Goal: Task Accomplishment & Management: Use online tool/utility

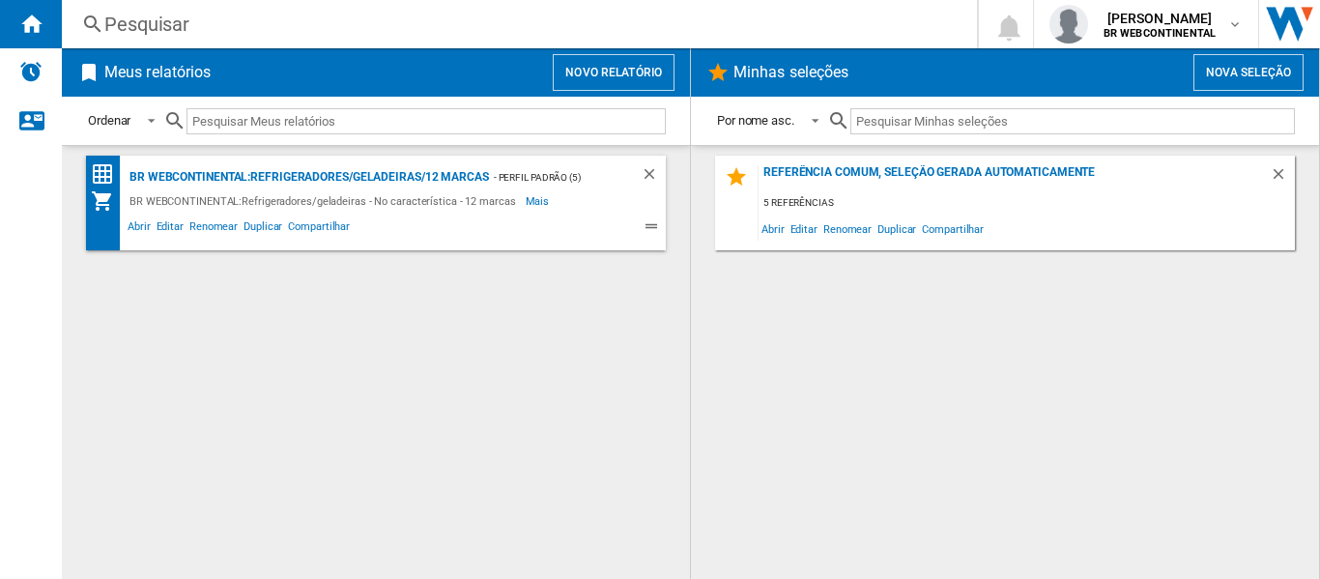
click at [648, 64] on button "Novo relatório" at bounding box center [614, 72] width 122 height 37
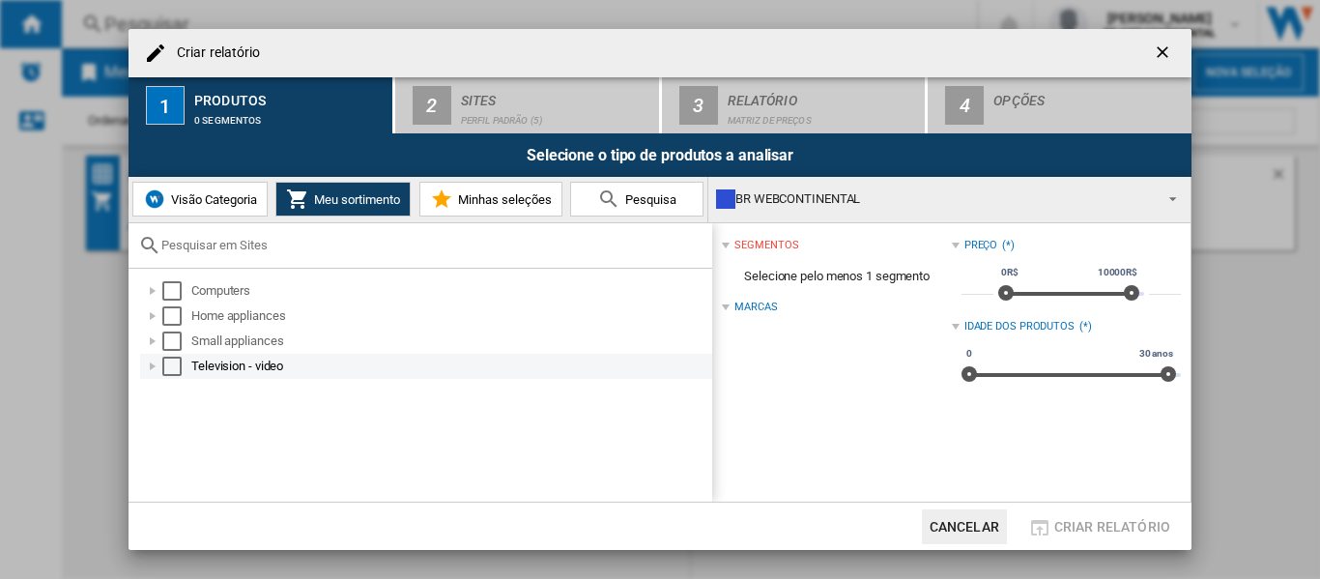
click at [173, 366] on div "Select" at bounding box center [171, 366] width 19 height 19
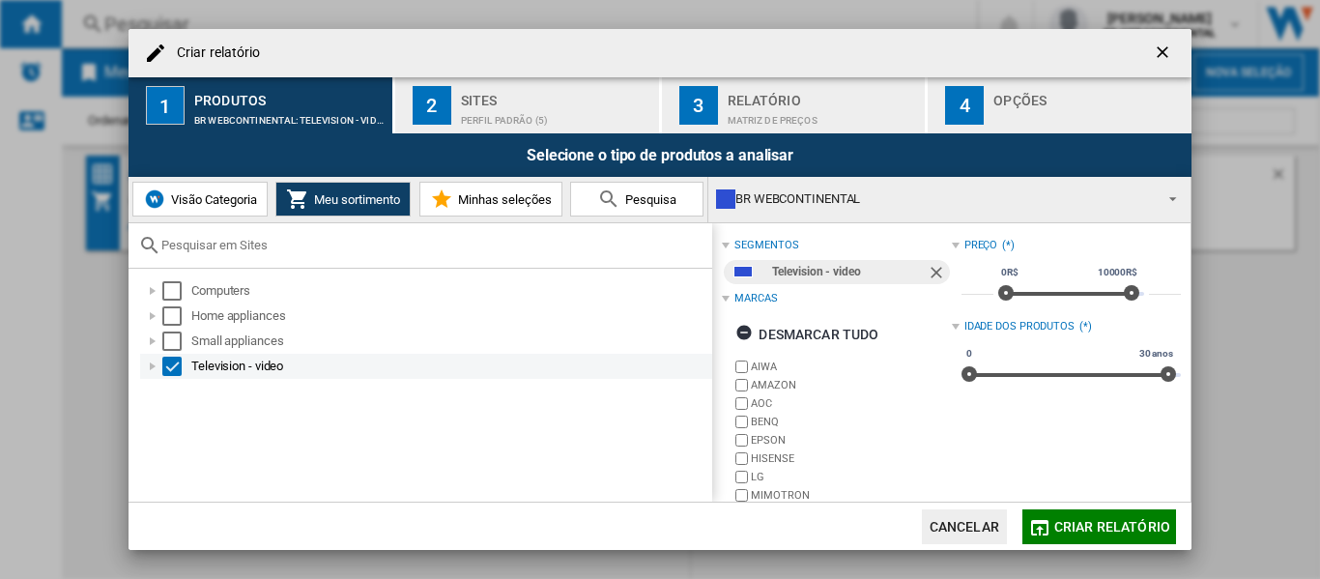
click at [156, 372] on div at bounding box center [152, 366] width 19 height 19
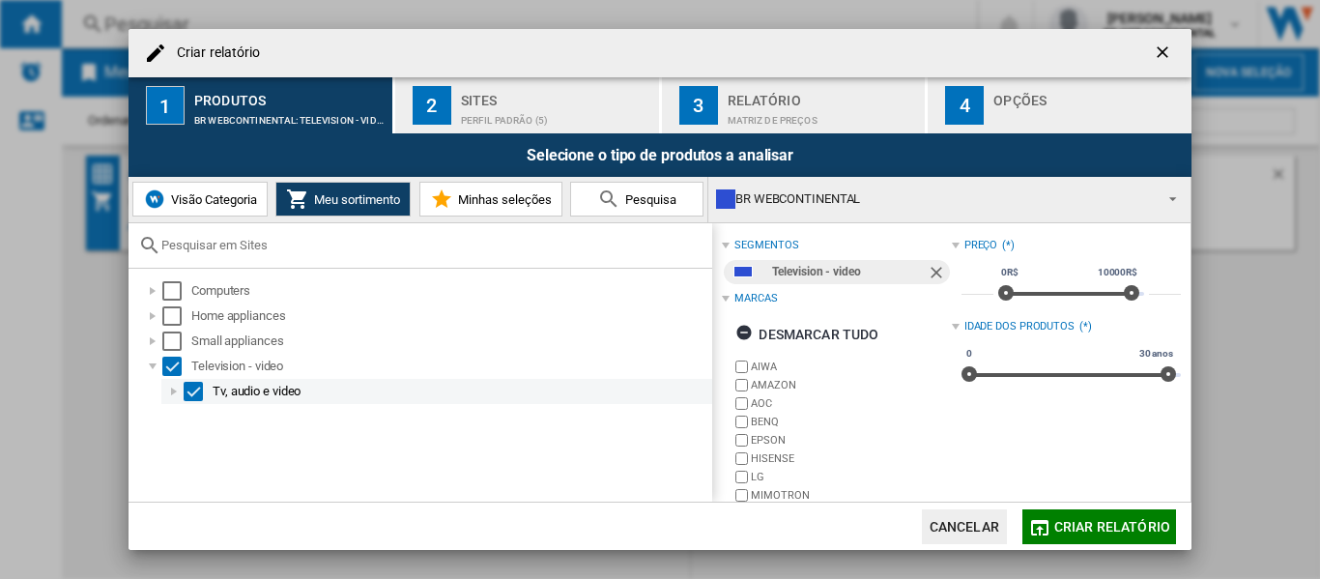
click at [170, 393] on div at bounding box center [173, 391] width 19 height 19
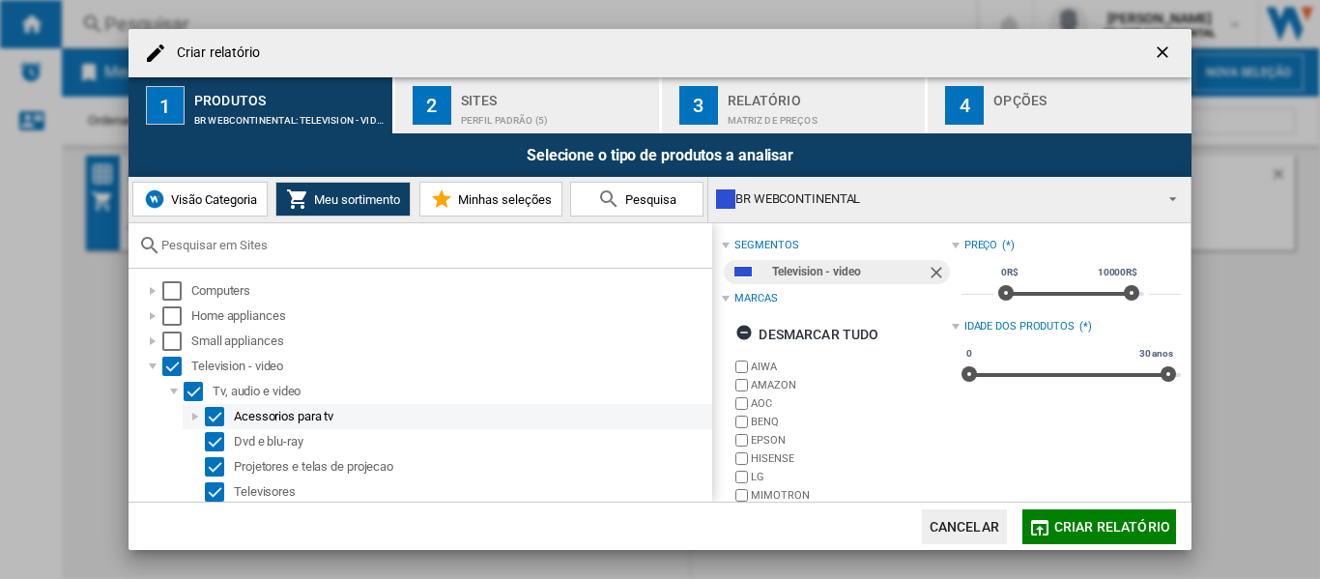
click at [285, 421] on div "Acessorios para tv" at bounding box center [472, 416] width 476 height 19
click at [279, 419] on div "Acessorios para tv" at bounding box center [472, 416] width 476 height 19
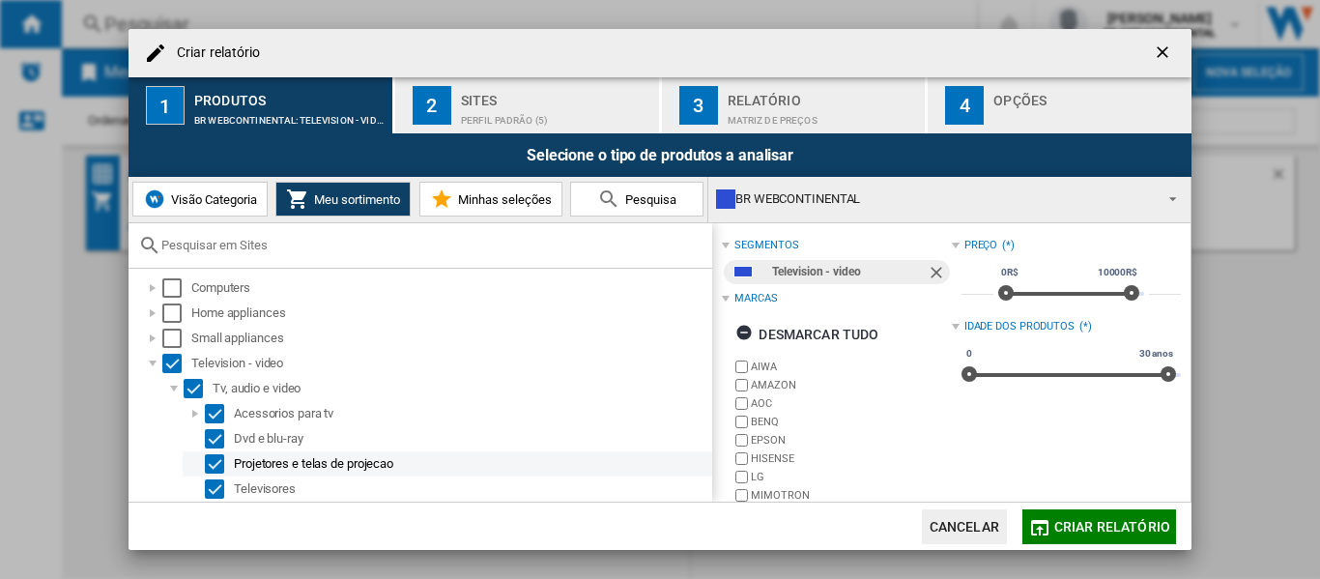
click at [217, 466] on div "Select" at bounding box center [214, 463] width 19 height 19
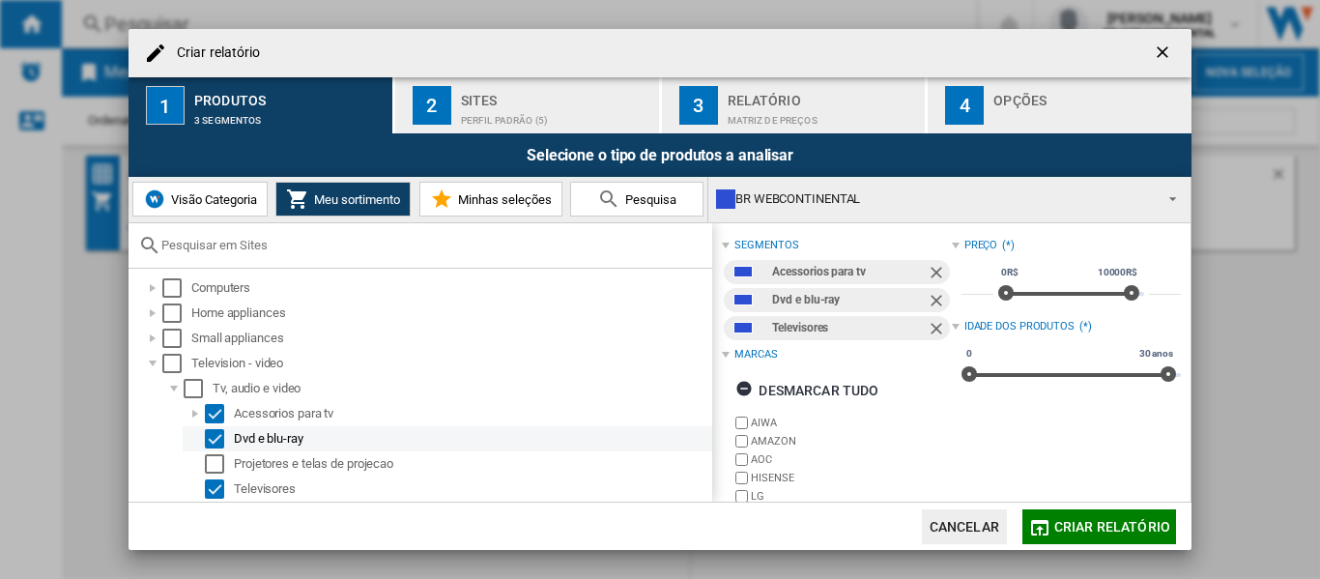
click at [216, 441] on div "Select" at bounding box center [214, 438] width 19 height 19
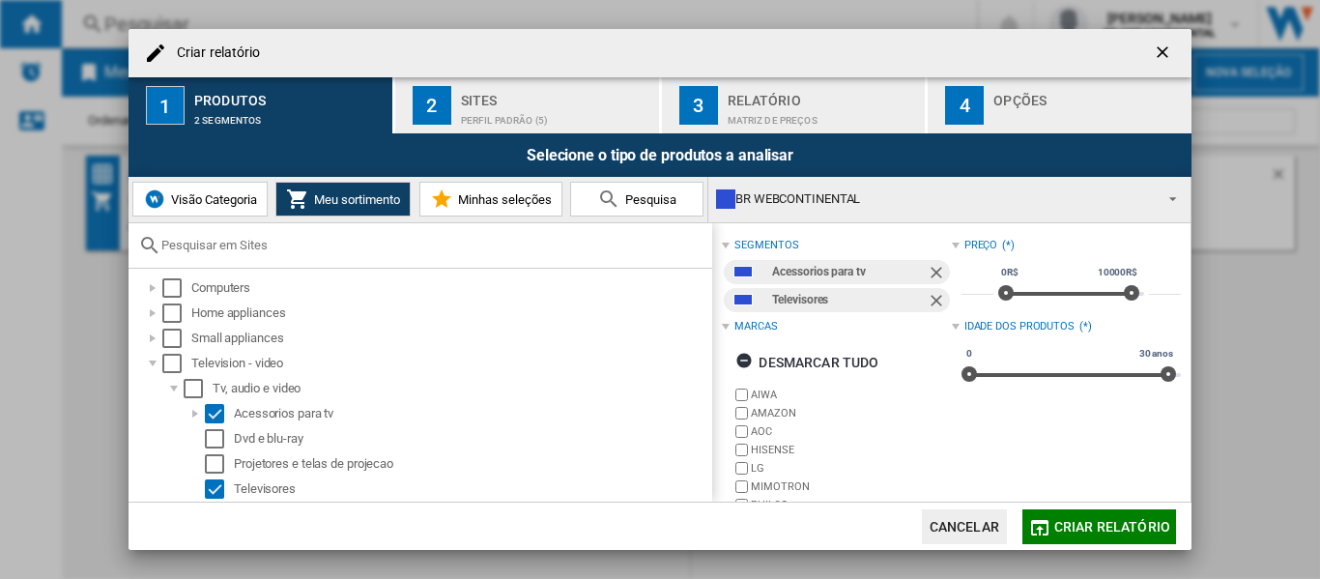
click at [1081, 530] on span "Criar relatório" at bounding box center [1113, 526] width 116 height 15
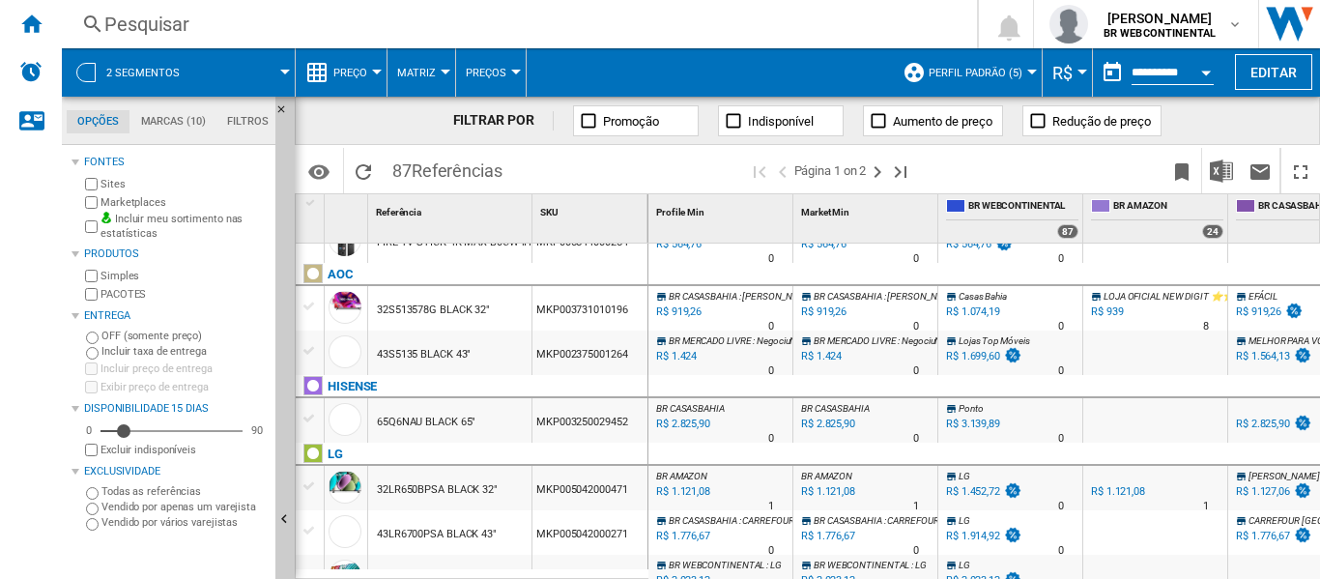
scroll to position [75, 0]
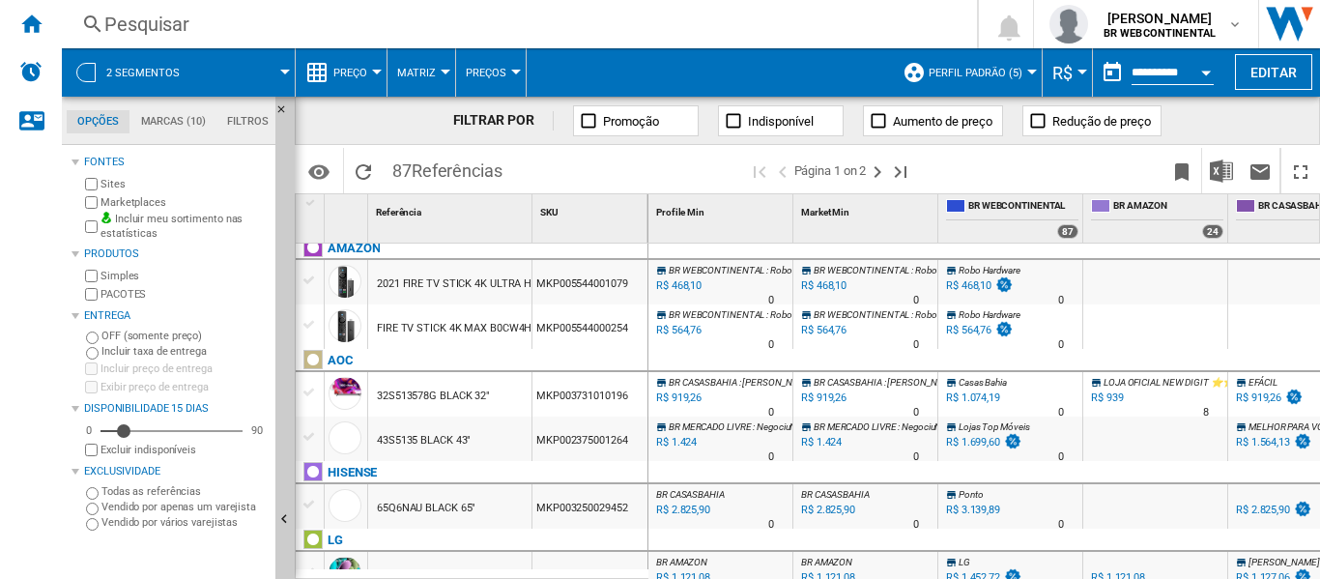
click at [677, 283] on div "R$ 468,10" at bounding box center [677, 285] width 48 height 19
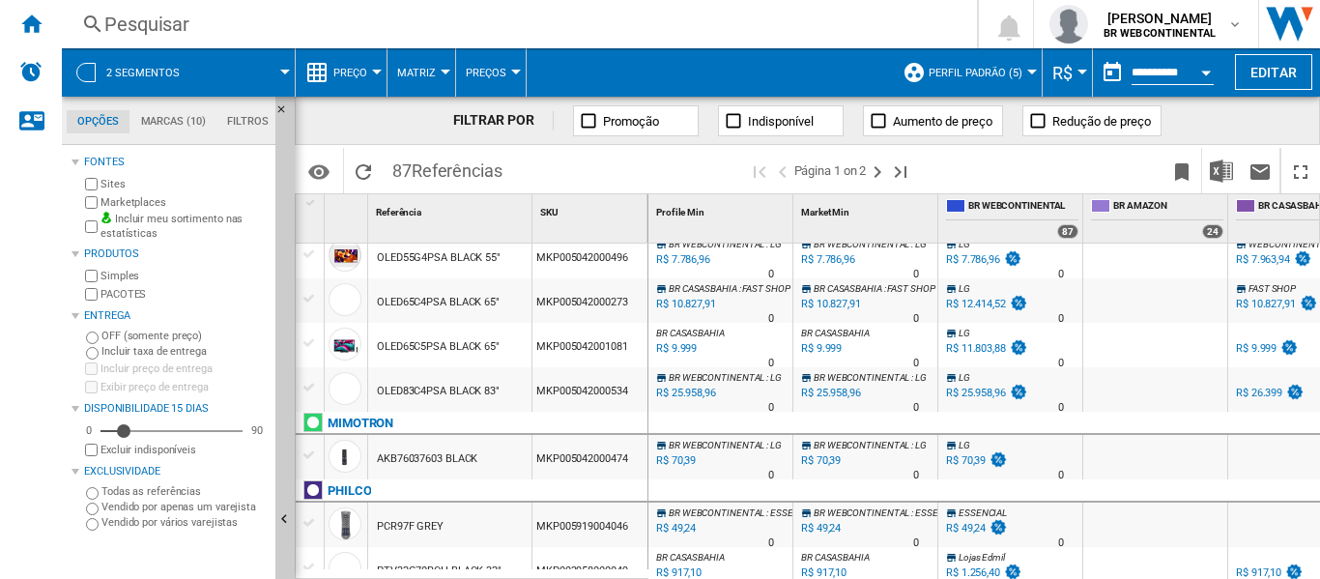
scroll to position [0, 0]
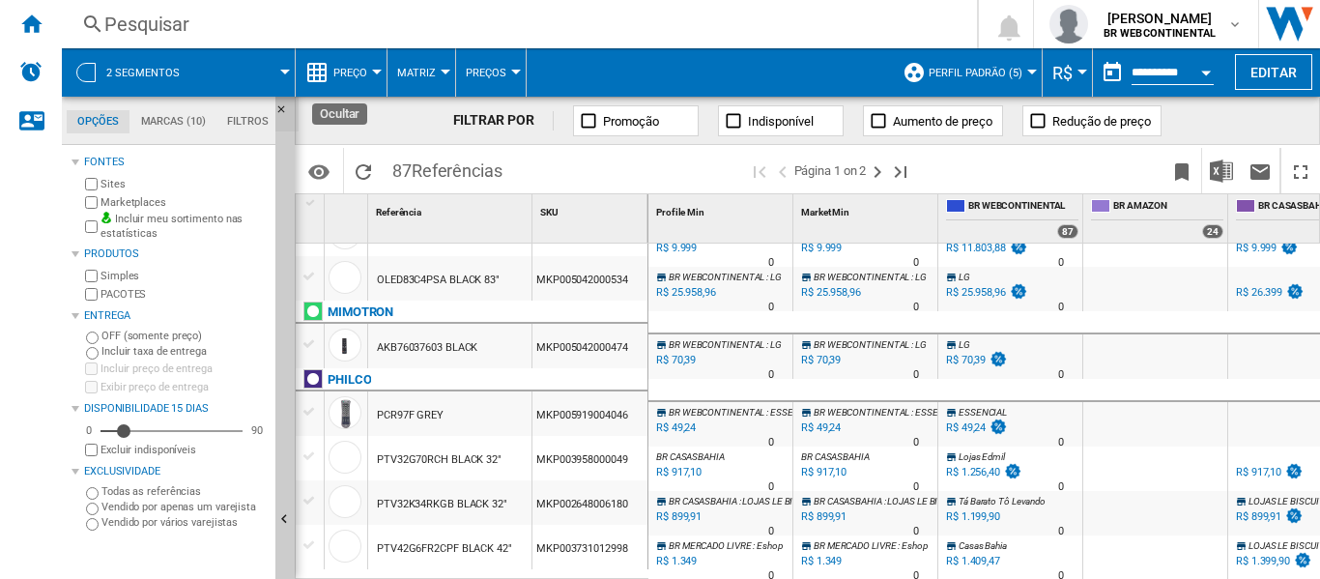
click at [281, 105] on ng-md-icon "Ocultar" at bounding box center [286, 114] width 23 height 23
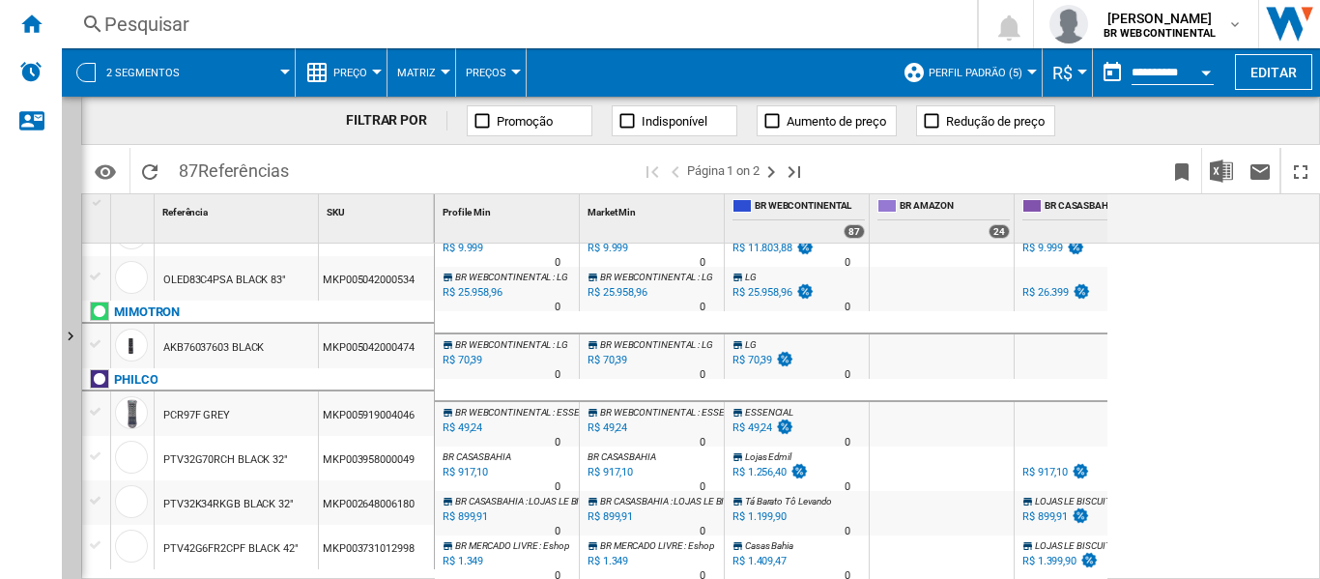
click at [281, 71] on div at bounding box center [285, 72] width 10 height 5
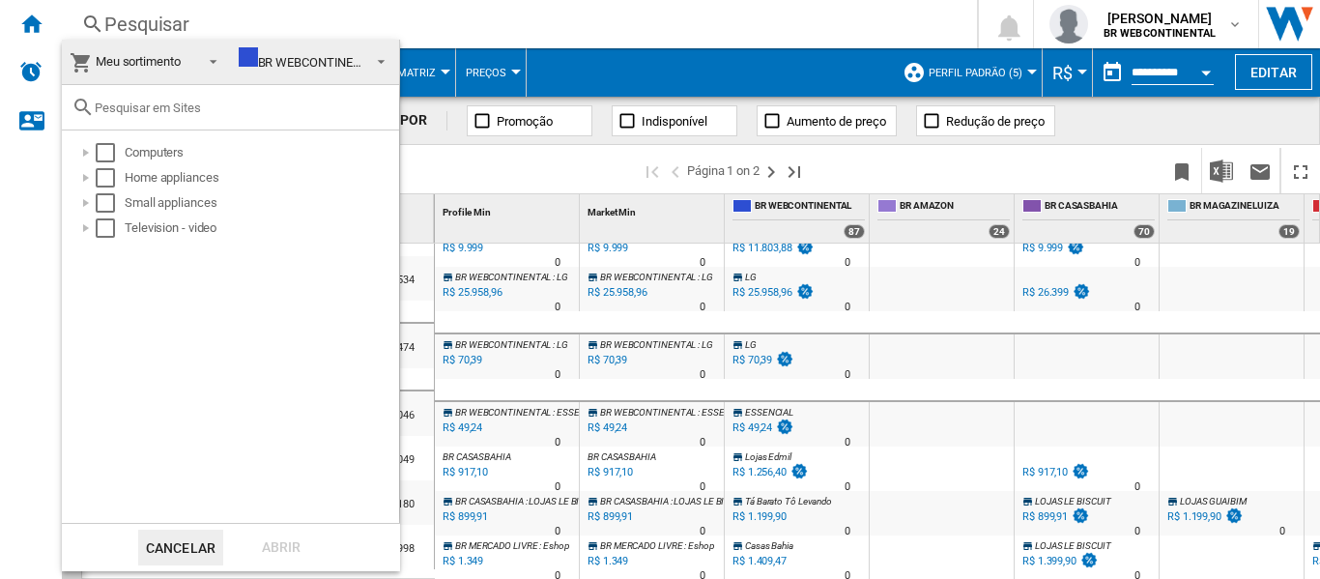
click at [538, 34] on md-backdrop at bounding box center [660, 289] width 1320 height 579
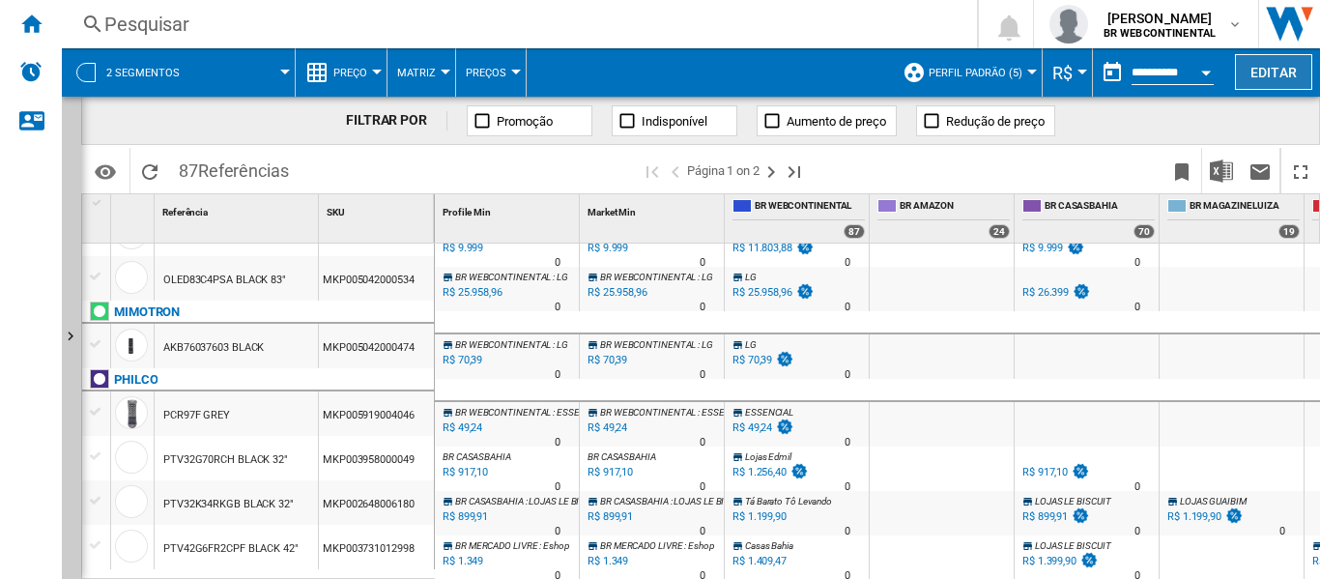
click at [1253, 68] on button "Editar" at bounding box center [1273, 72] width 77 height 36
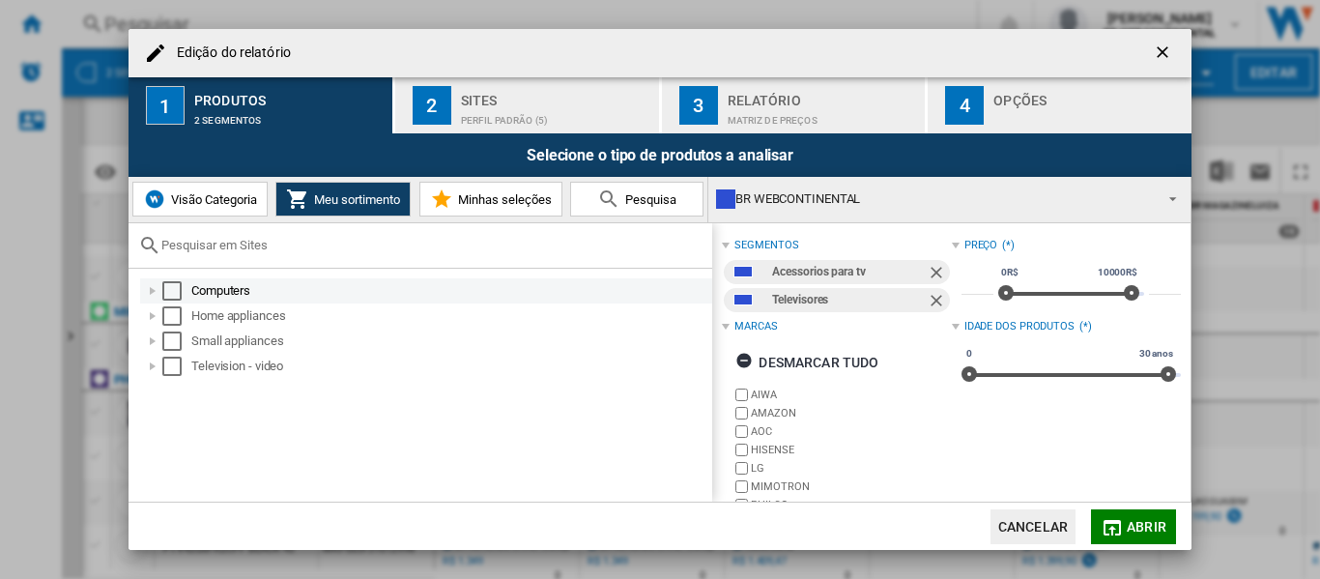
click at [175, 288] on div "Select" at bounding box center [171, 290] width 19 height 19
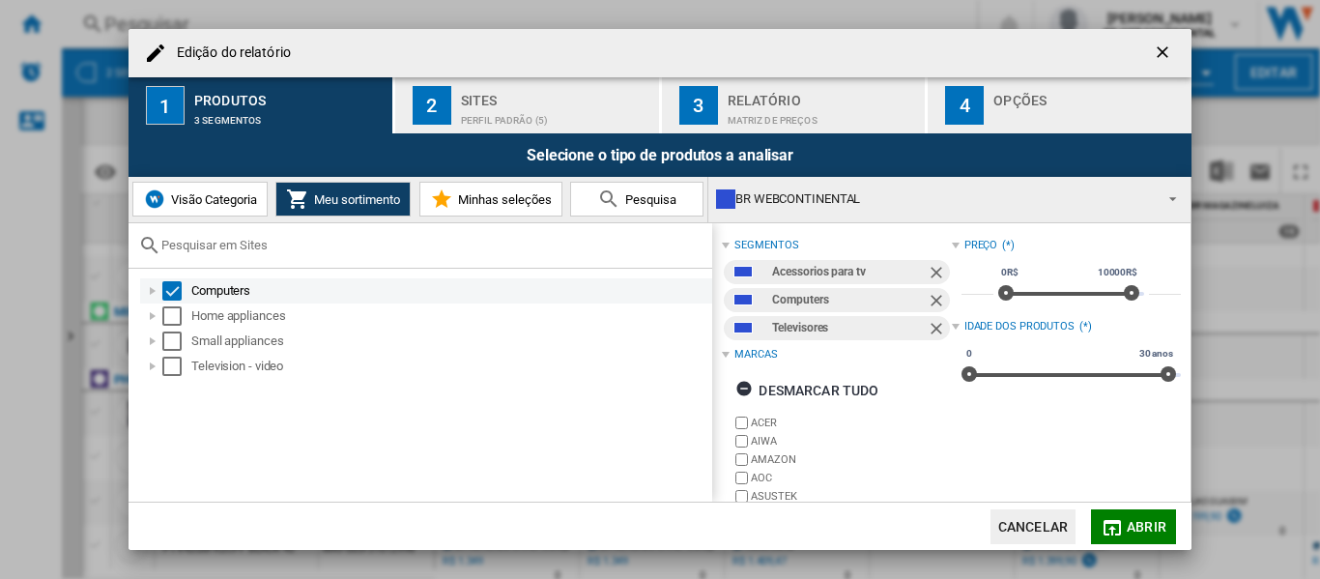
click at [157, 296] on div "Edição do ..." at bounding box center [152, 290] width 19 height 19
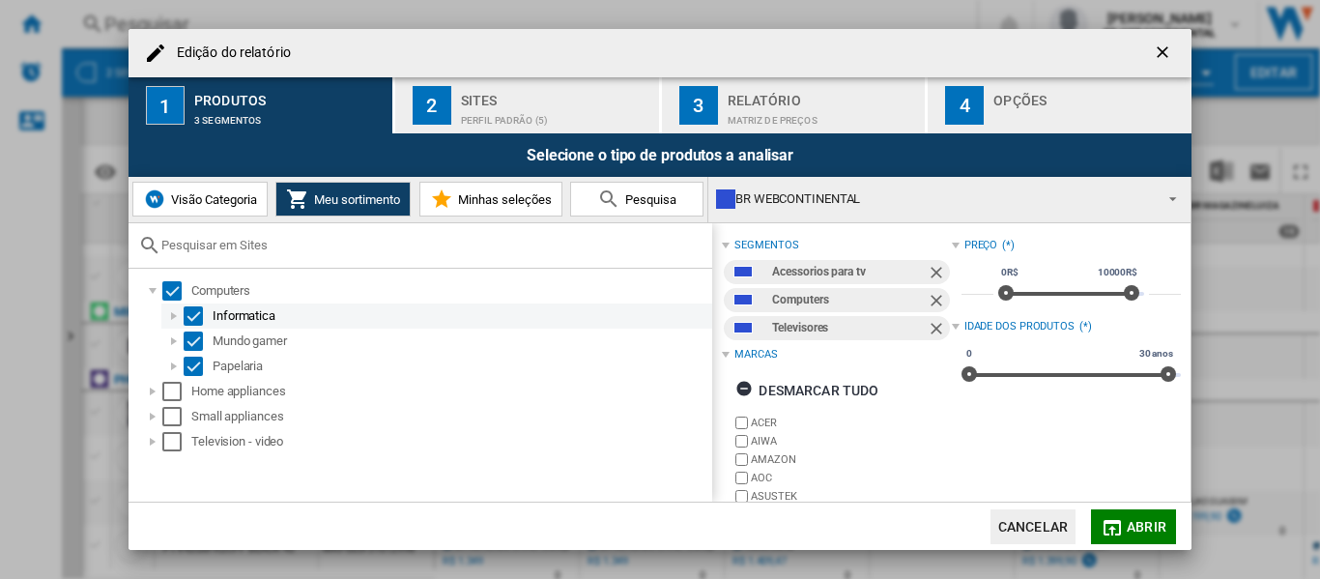
click at [170, 317] on div "Edição do ..." at bounding box center [173, 315] width 19 height 19
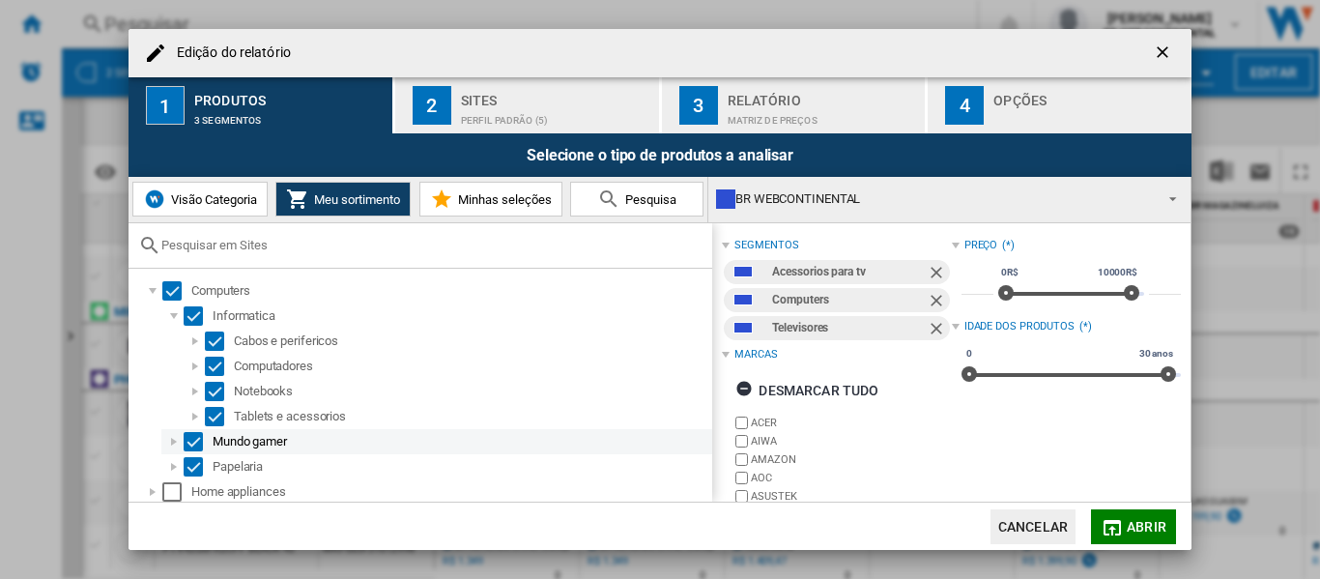
click at [192, 441] on div "Select" at bounding box center [193, 441] width 19 height 19
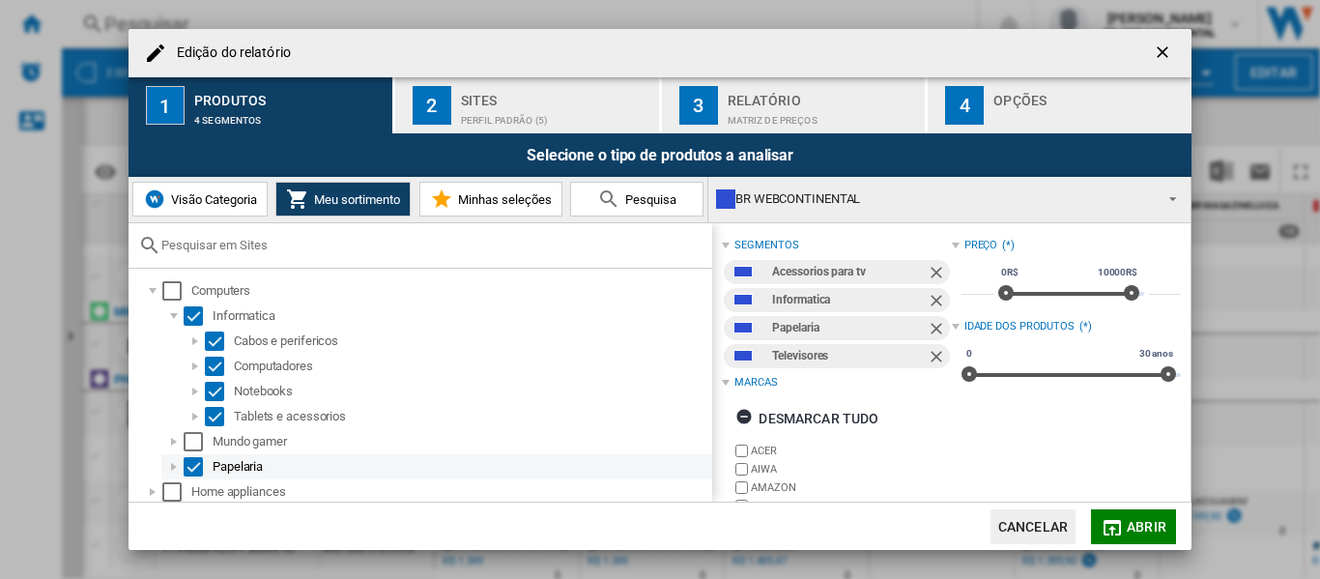
click at [190, 464] on div "Select" at bounding box center [193, 466] width 19 height 19
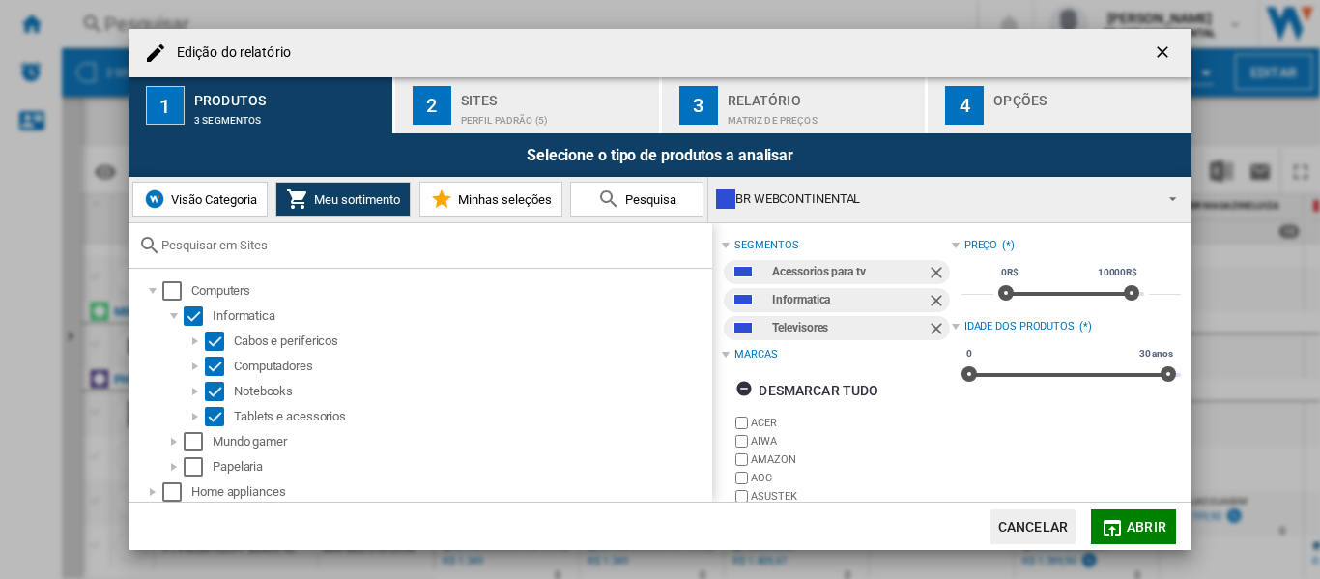
click at [1118, 524] on md-icon "Edição do ..." at bounding box center [1112, 527] width 23 height 23
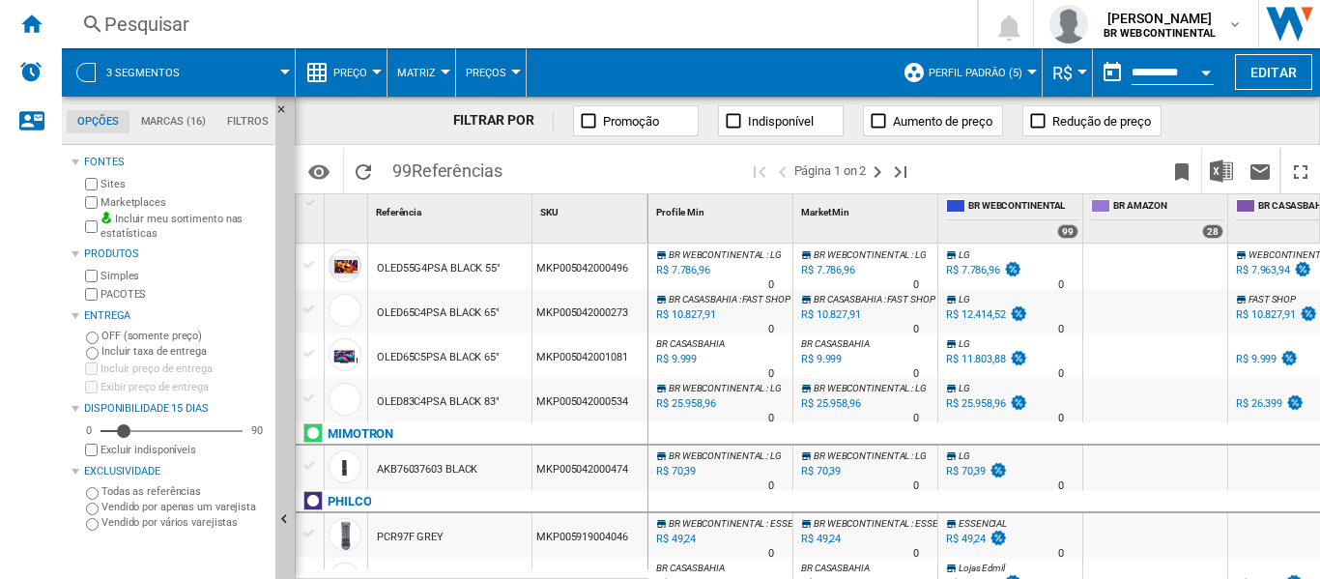
scroll to position [2084, 0]
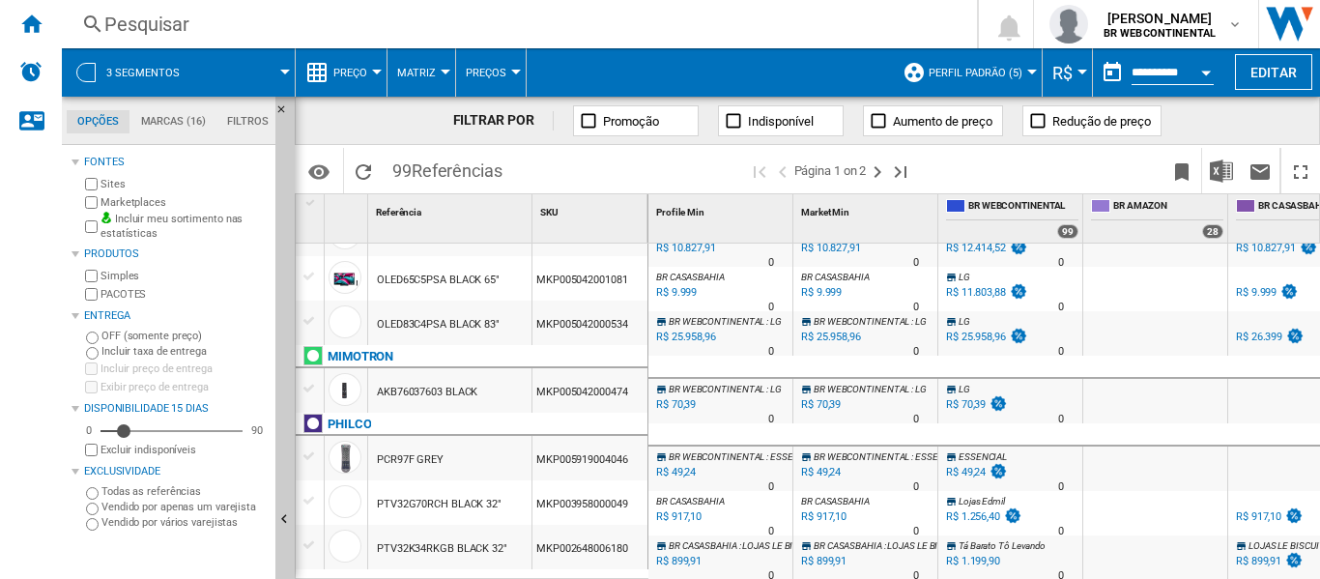
click at [1263, 52] on md-menu-bar "3 segmentos Preço Preço Matriz de preços Classificação de preços Analytics Base…" at bounding box center [691, 72] width 1259 height 48
click at [1260, 70] on button "Editar" at bounding box center [1273, 72] width 77 height 36
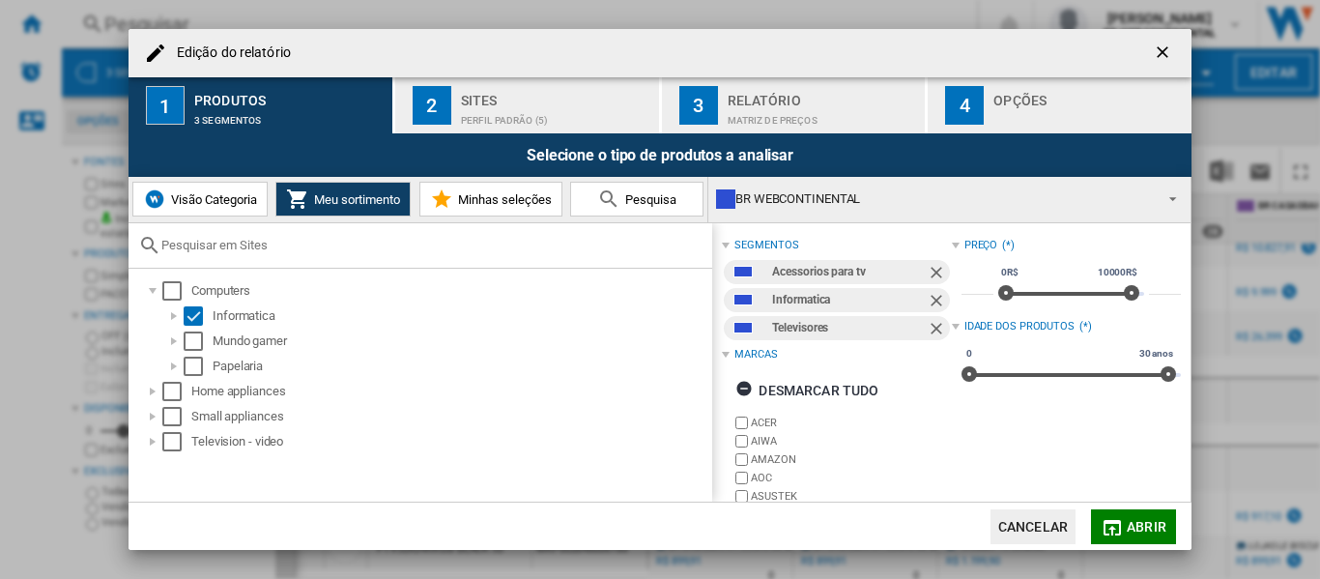
click at [243, 201] on span "Visão Categoria" at bounding box center [211, 199] width 91 height 14
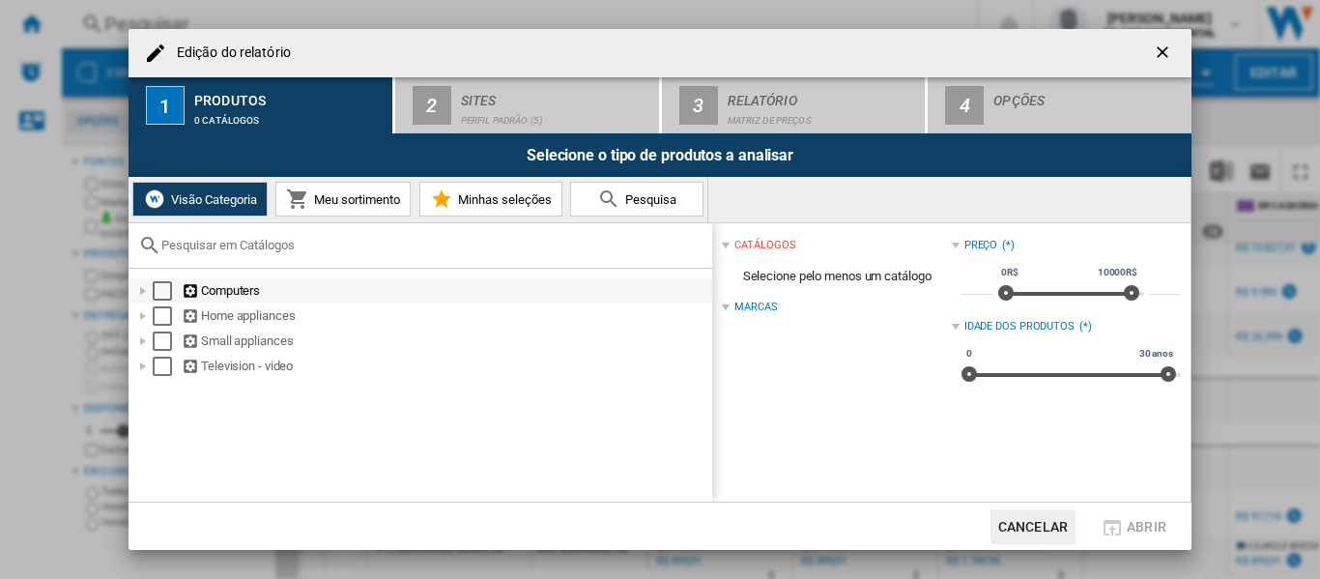
click at [163, 283] on div "Select" at bounding box center [162, 290] width 19 height 19
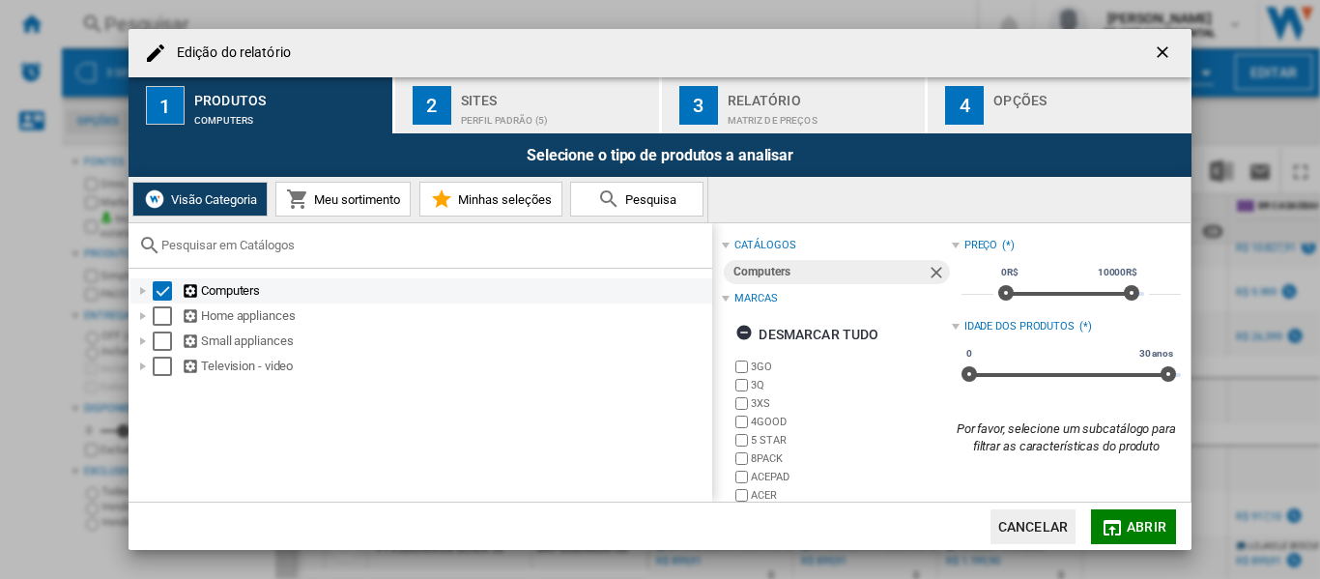
click at [163, 299] on div "Select" at bounding box center [162, 290] width 19 height 19
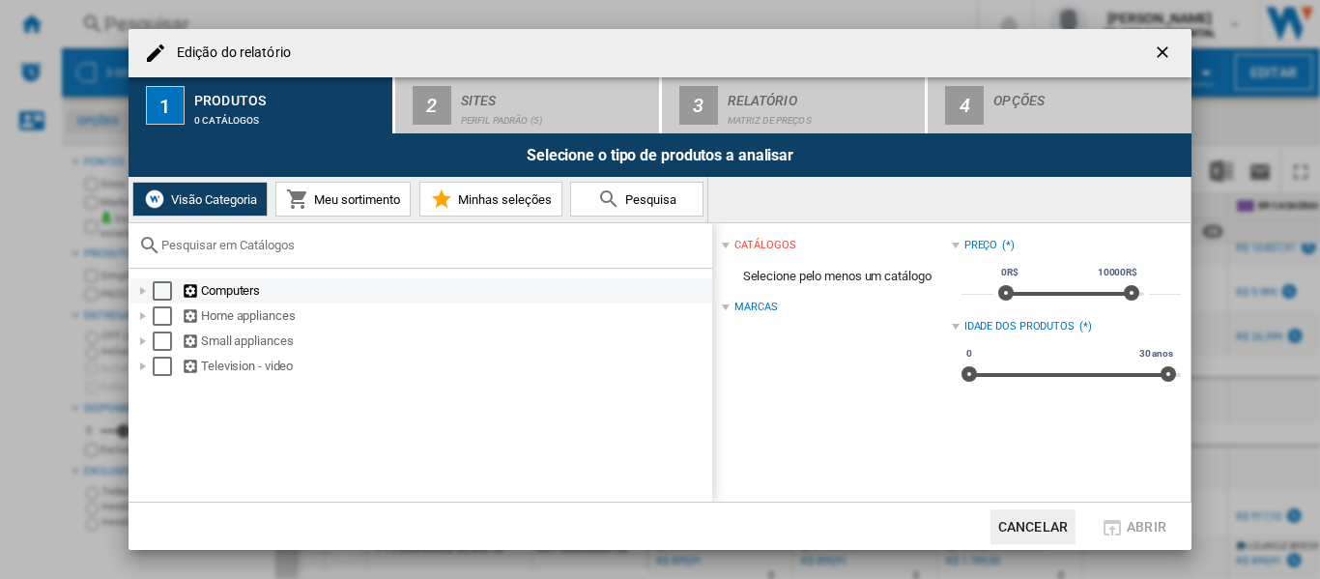
click at [145, 292] on div "Edição do ..." at bounding box center [142, 290] width 19 height 19
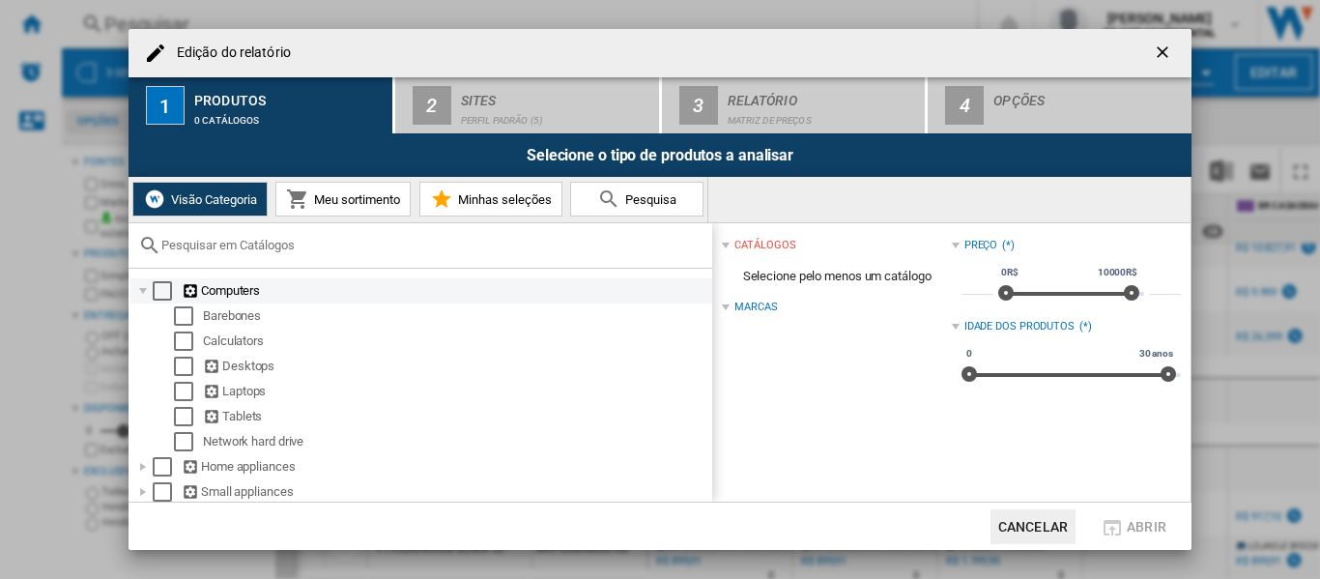
click at [143, 286] on div "Edição do ..." at bounding box center [142, 290] width 19 height 19
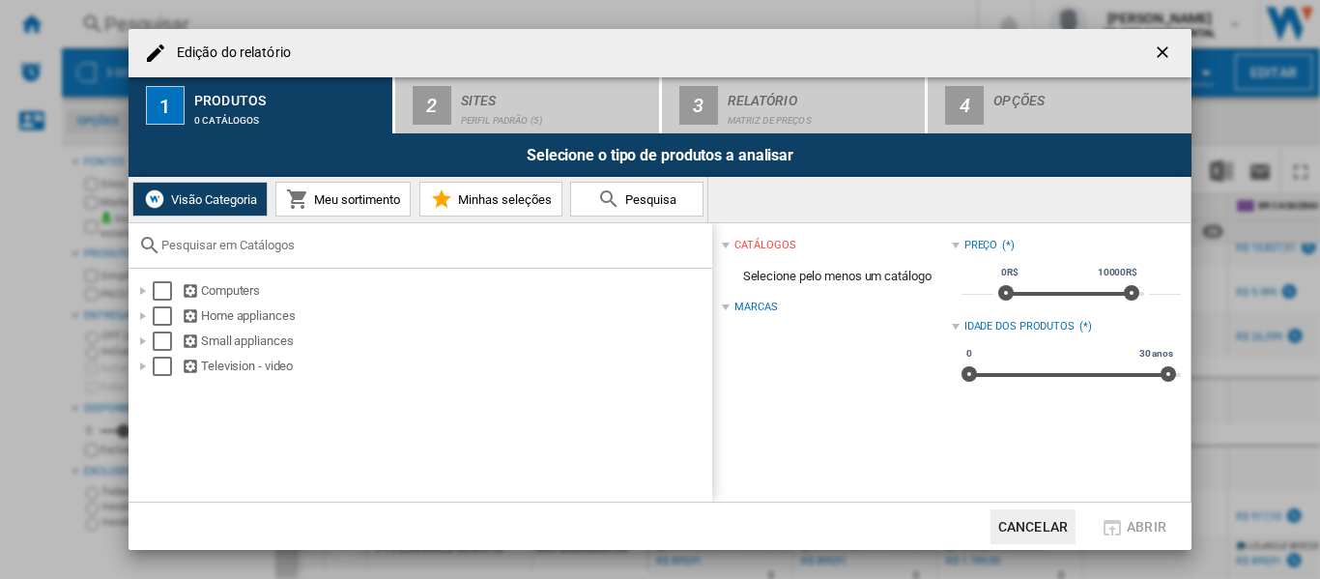
click at [365, 207] on button "Meu sortimento" at bounding box center [342, 199] width 135 height 35
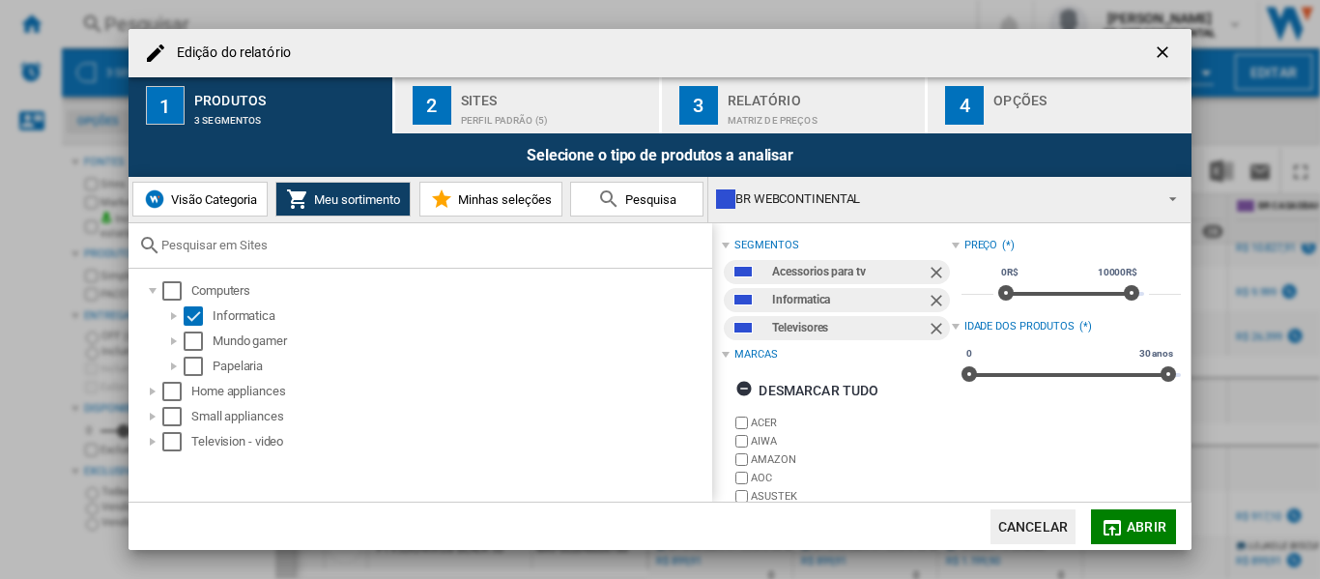
click at [470, 194] on span "Minhas seleções" at bounding box center [502, 199] width 99 height 14
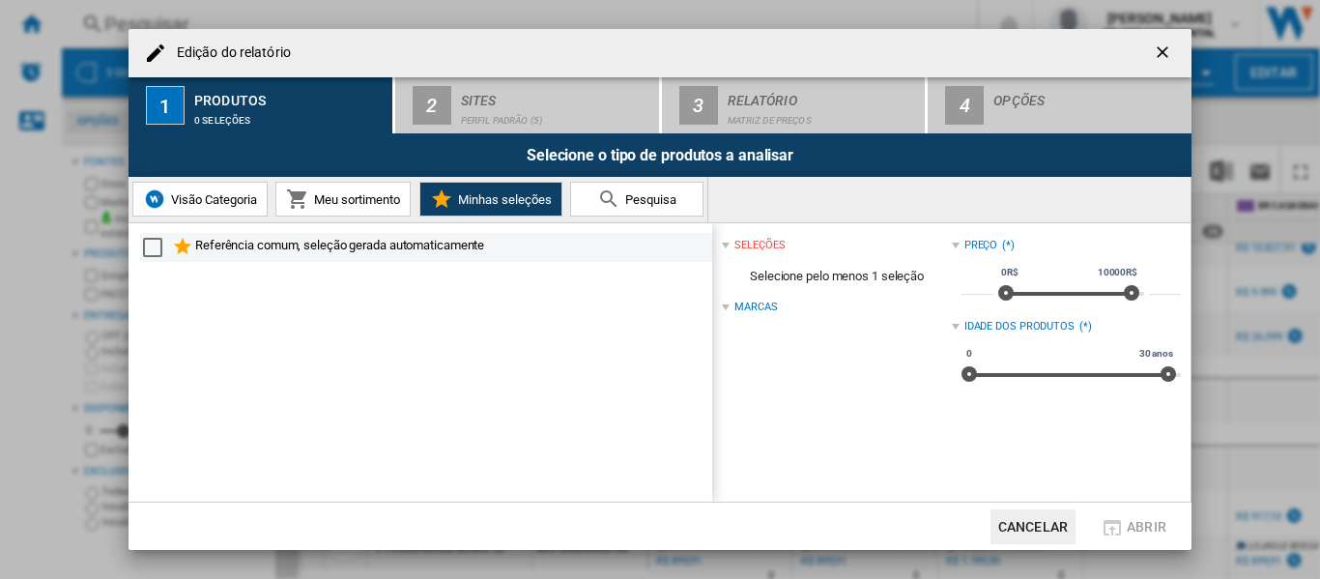
click at [200, 250] on div "Referência comum, seleção gerada automaticamente" at bounding box center [452, 247] width 514 height 23
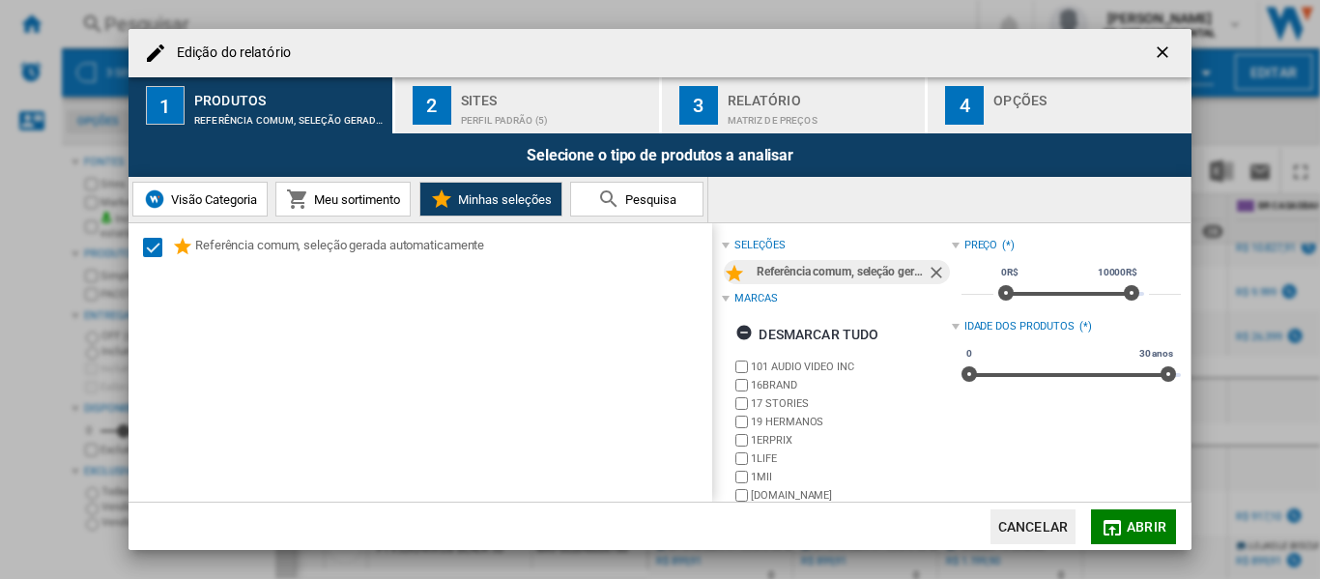
click at [1032, 520] on button "Cancelar" at bounding box center [1033, 526] width 85 height 35
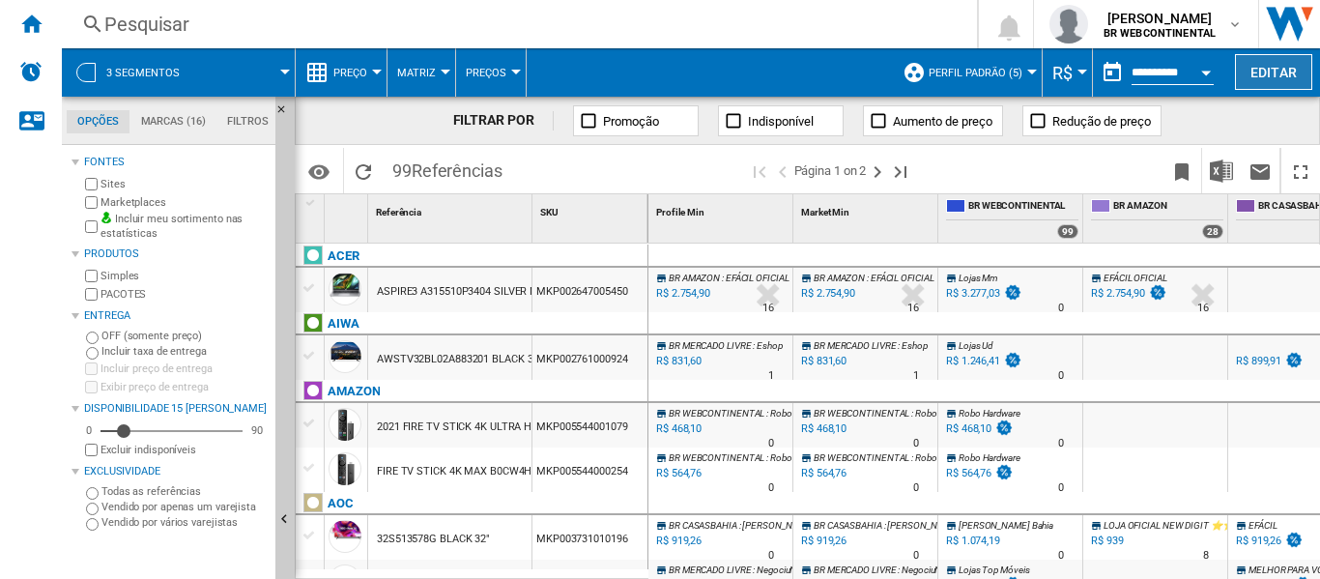
click at [1289, 70] on button "Editar" at bounding box center [1273, 72] width 77 height 36
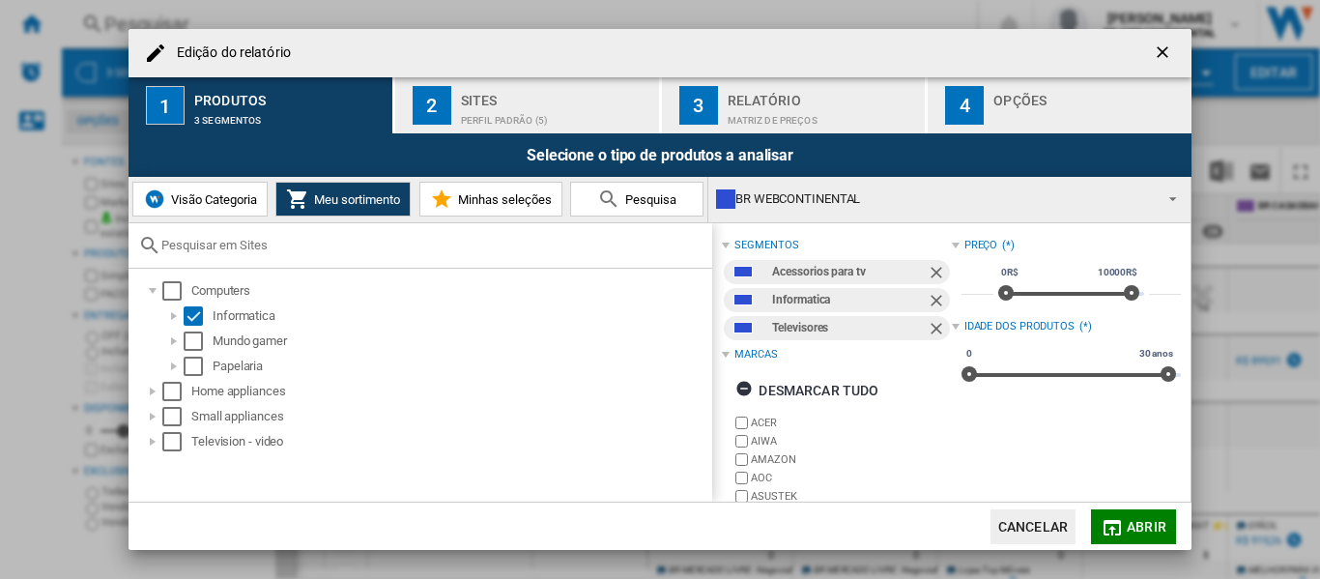
click at [933, 335] on ng-md-icon "Remover" at bounding box center [938, 330] width 23 height 23
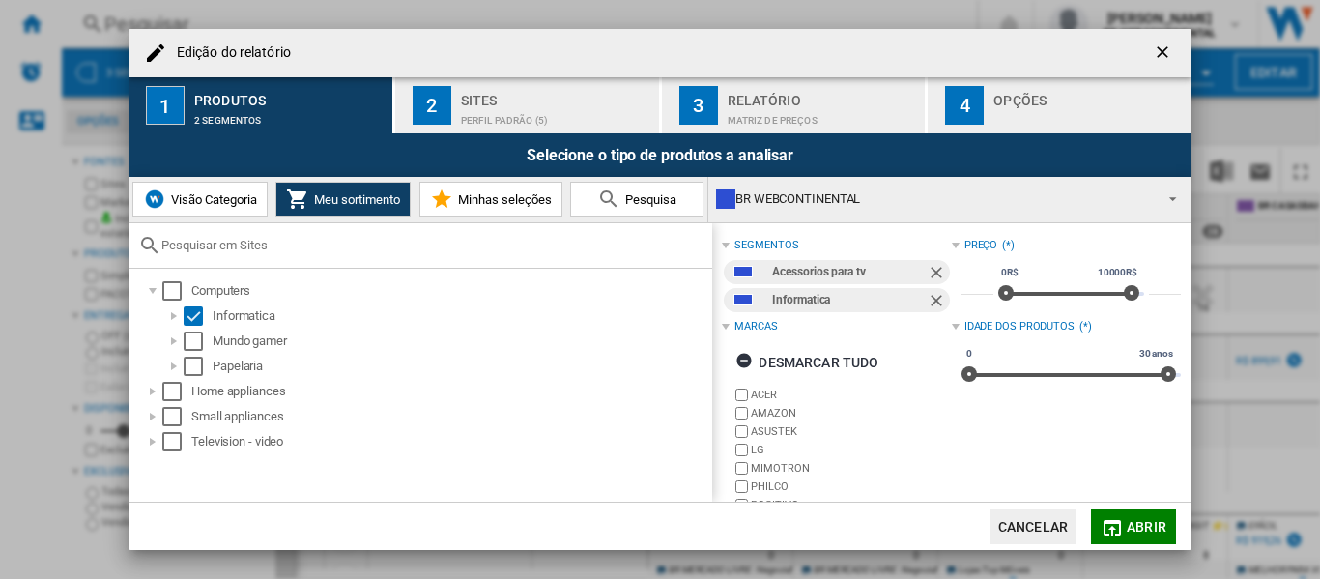
click at [933, 277] on ng-md-icon "Remover" at bounding box center [938, 274] width 23 height 23
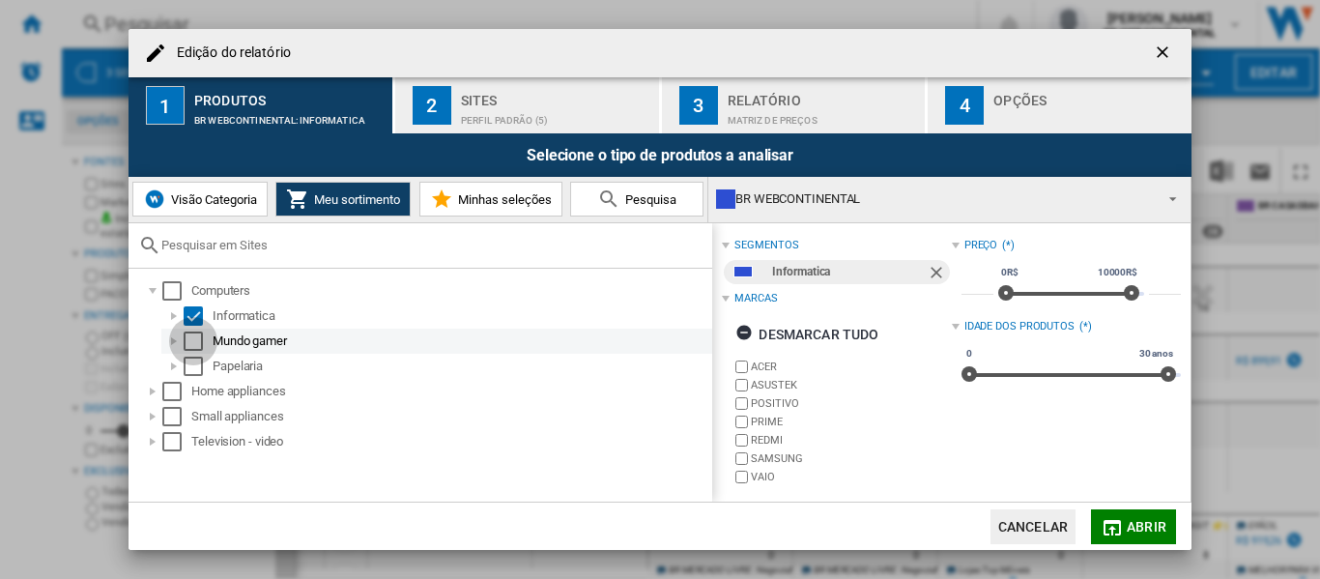
click at [194, 341] on div "Select" at bounding box center [193, 341] width 19 height 19
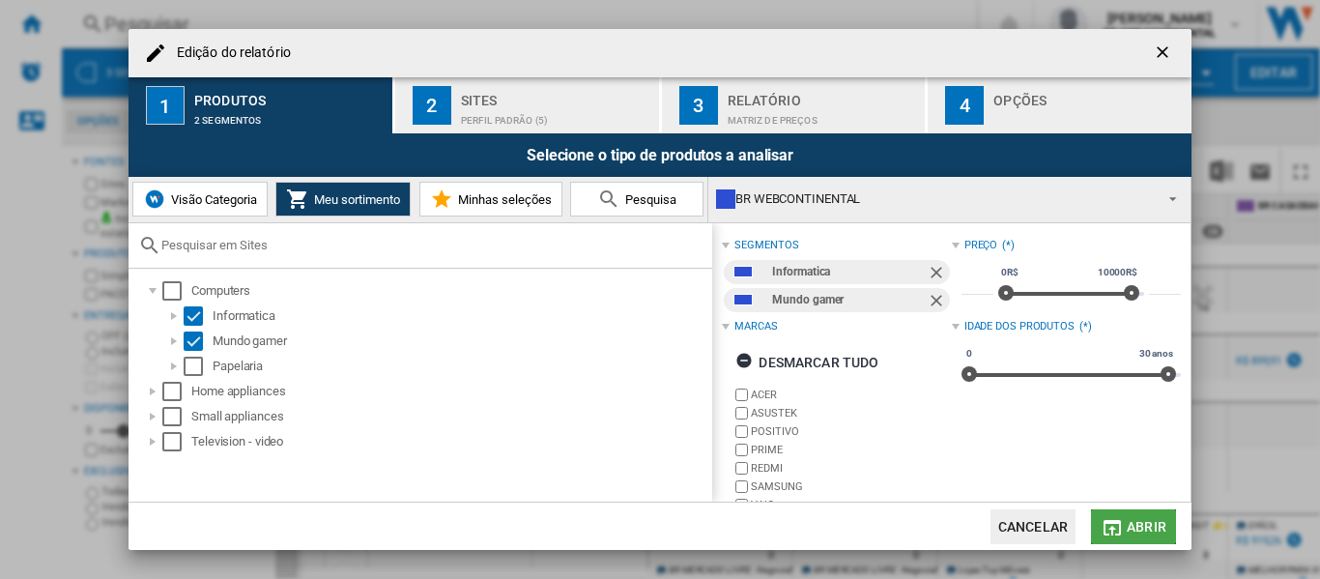
click at [1133, 519] on span "Abrir" at bounding box center [1147, 526] width 40 height 15
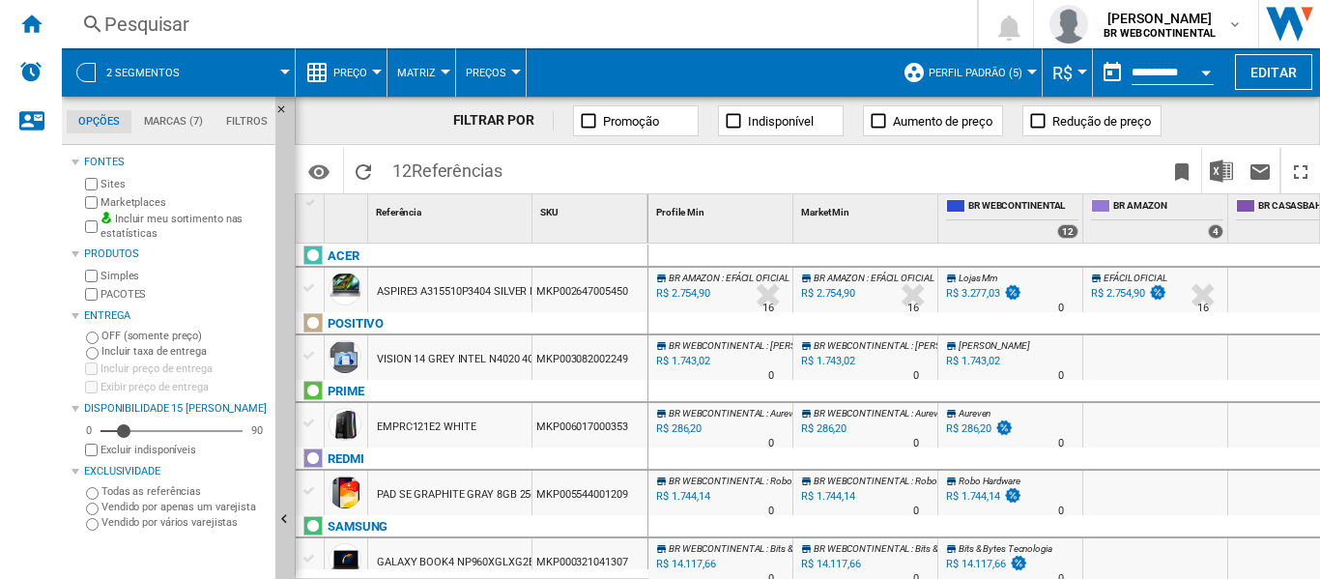
click at [428, 71] on span "Matriz" at bounding box center [416, 73] width 39 height 13
click at [376, 73] on md-backdrop at bounding box center [660, 289] width 1320 height 579
click at [376, 73] on div at bounding box center [377, 72] width 10 height 5
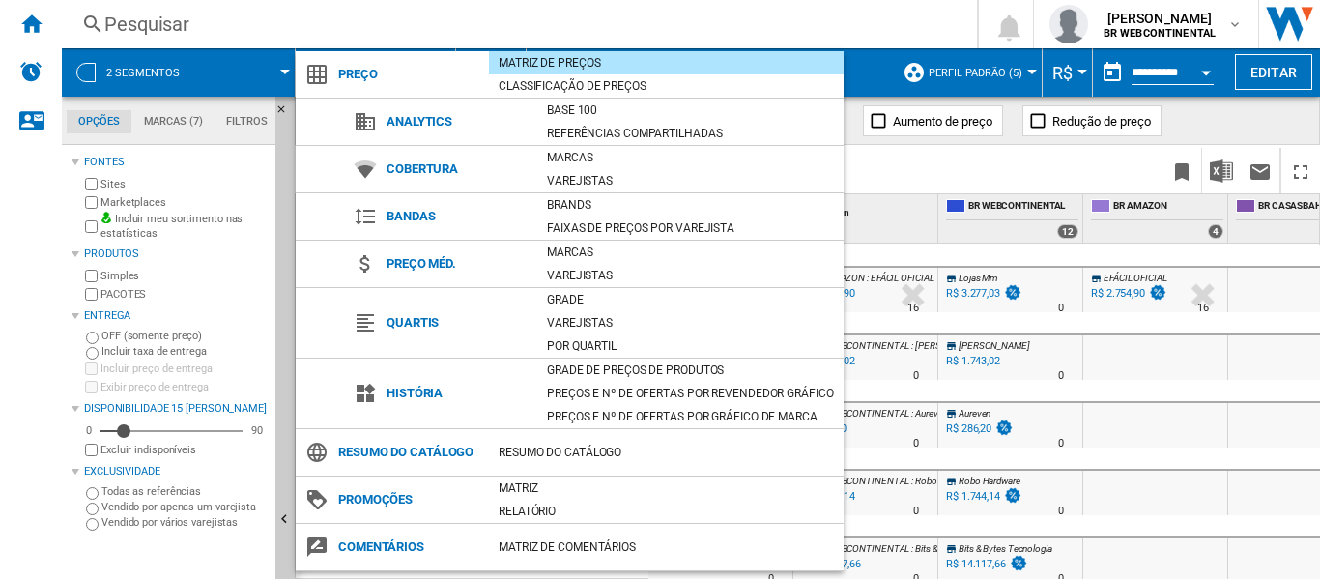
click at [862, 36] on md-backdrop at bounding box center [660, 289] width 1320 height 579
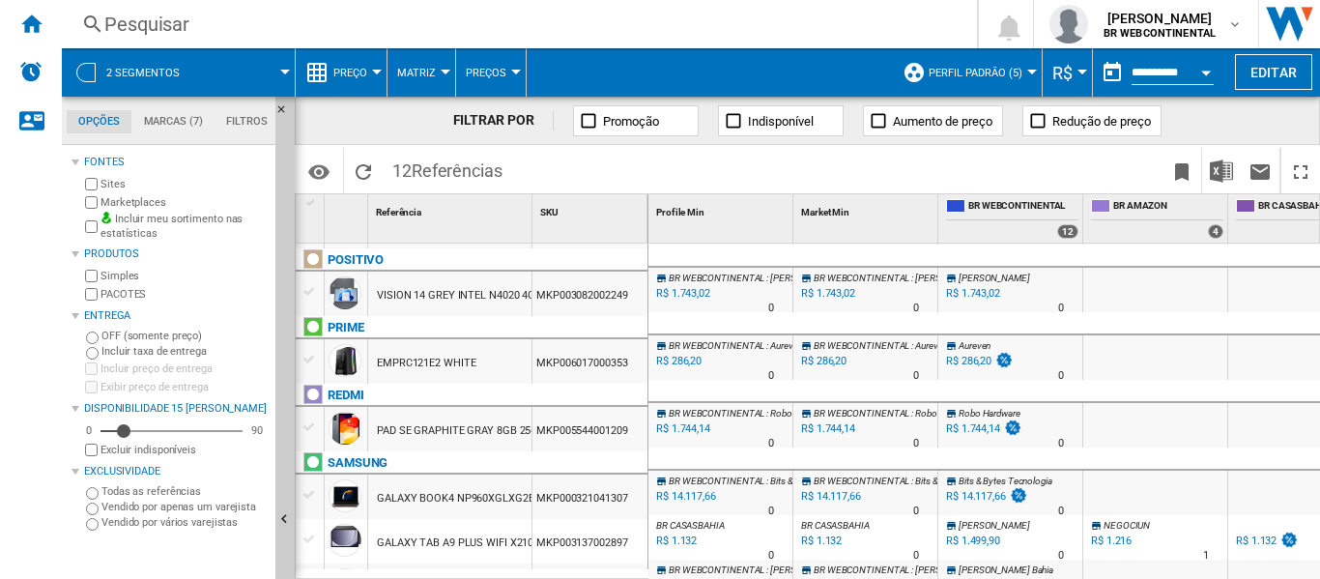
scroll to position [68, 0]
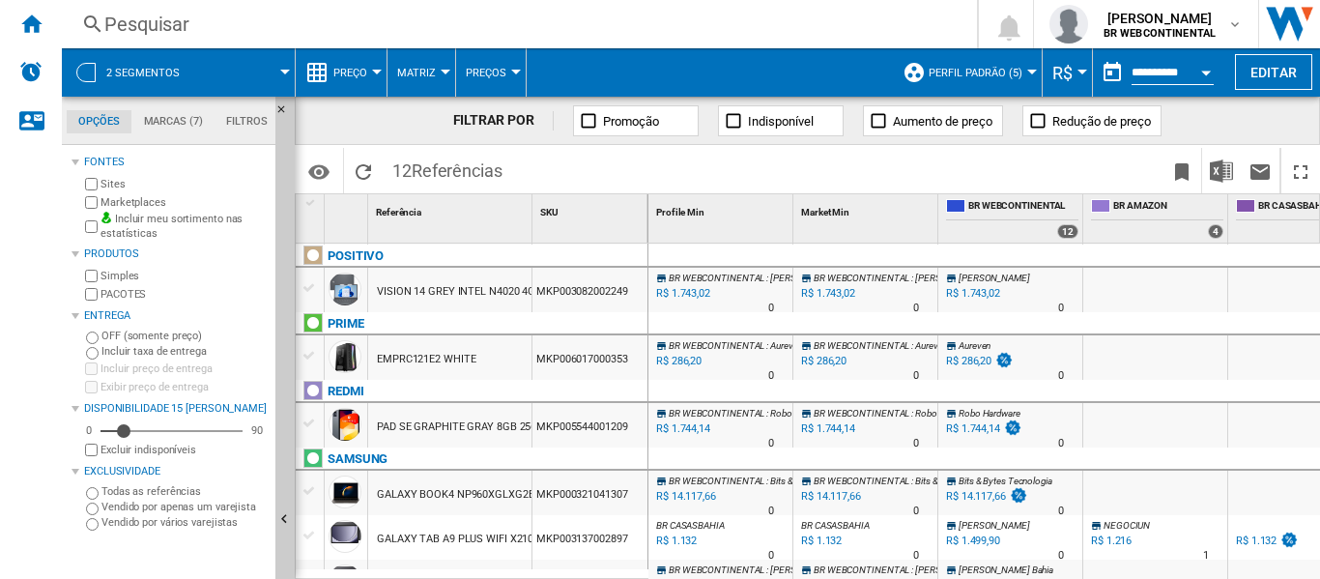
click at [692, 358] on div "R$ 286,20" at bounding box center [677, 361] width 48 height 19
click at [675, 359] on div "R$ 286,20" at bounding box center [677, 361] width 48 height 19
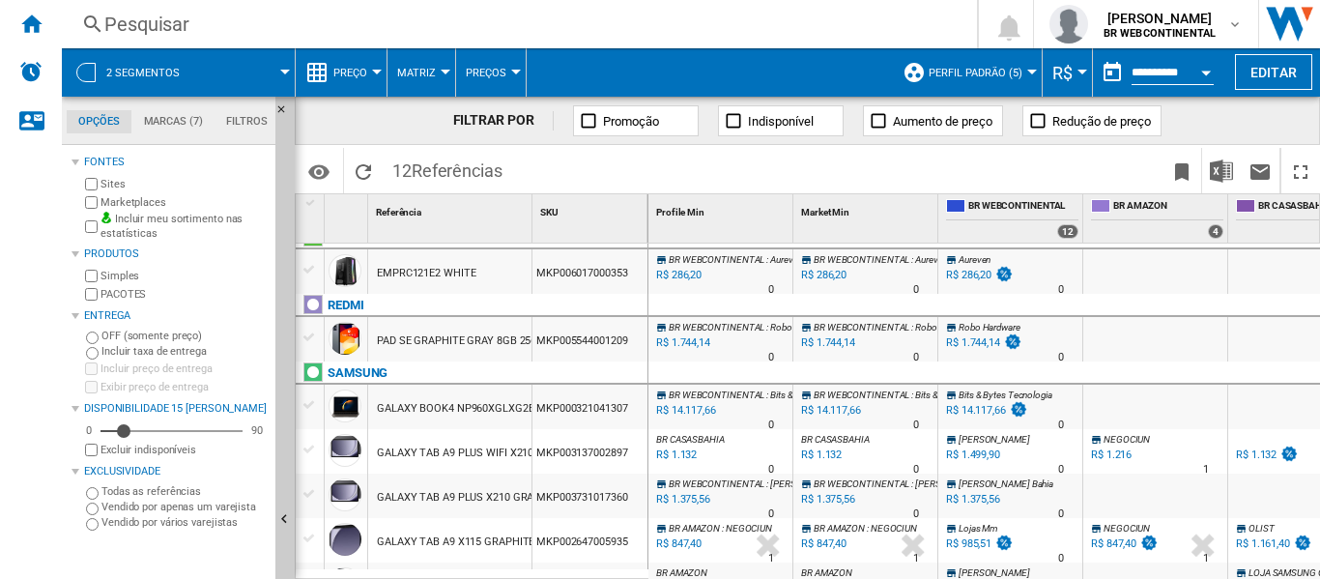
click at [694, 337] on div "R$ 1.744,14" at bounding box center [681, 342] width 57 height 19
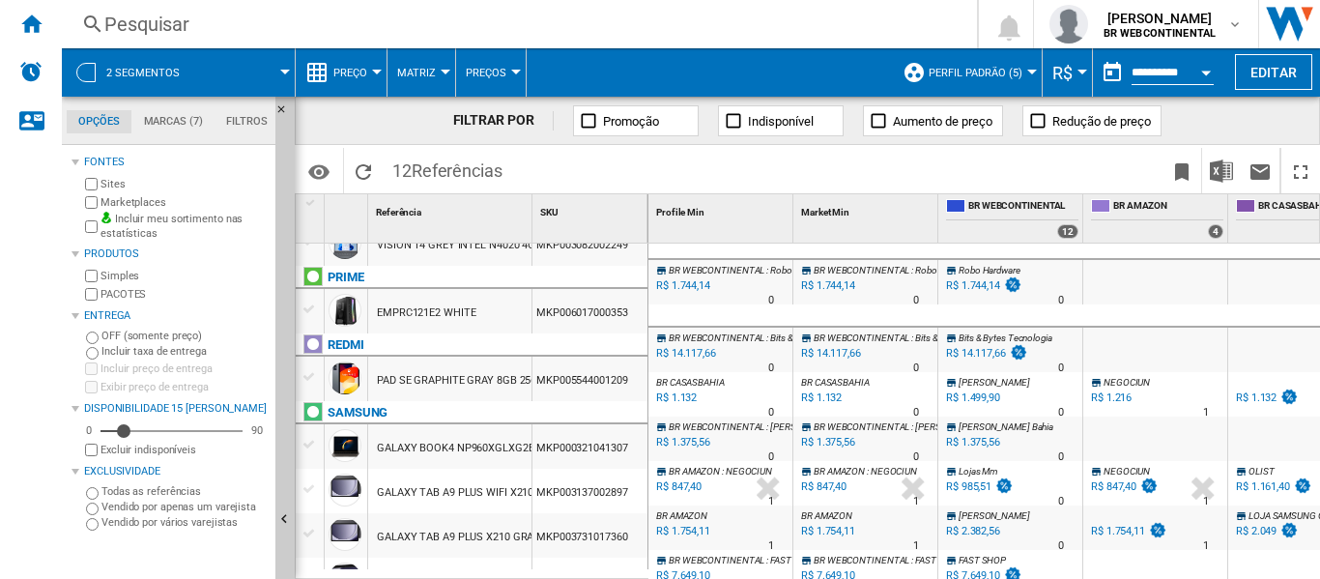
scroll to position [211, 0]
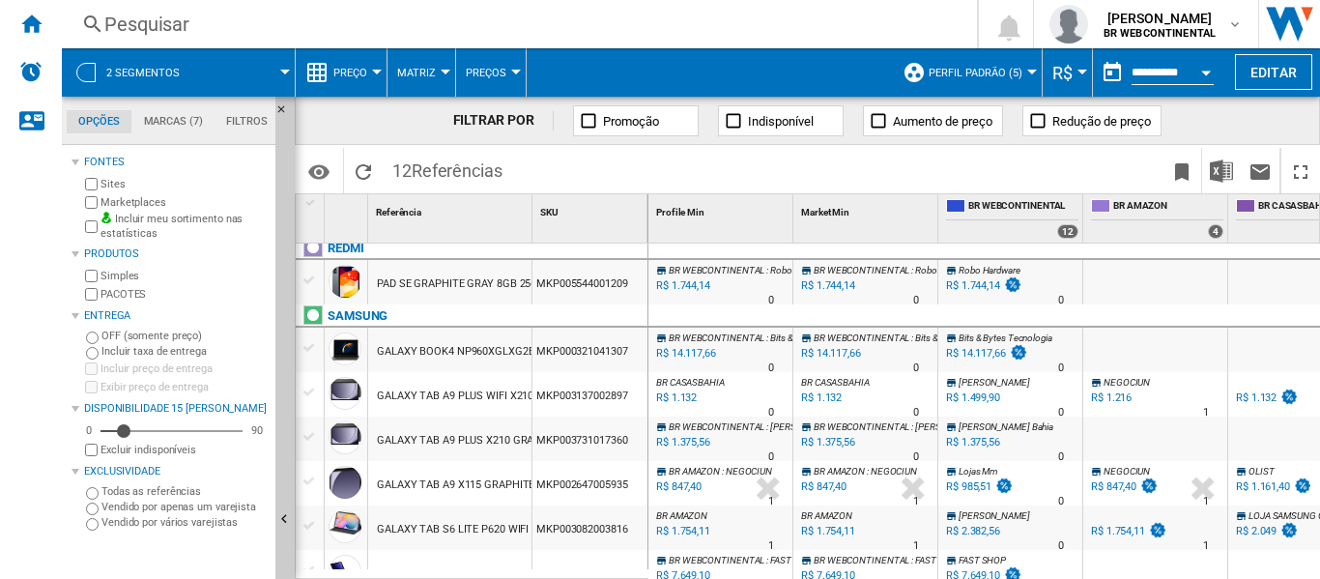
click at [691, 350] on div "R$ 14.117,66" at bounding box center [684, 353] width 63 height 19
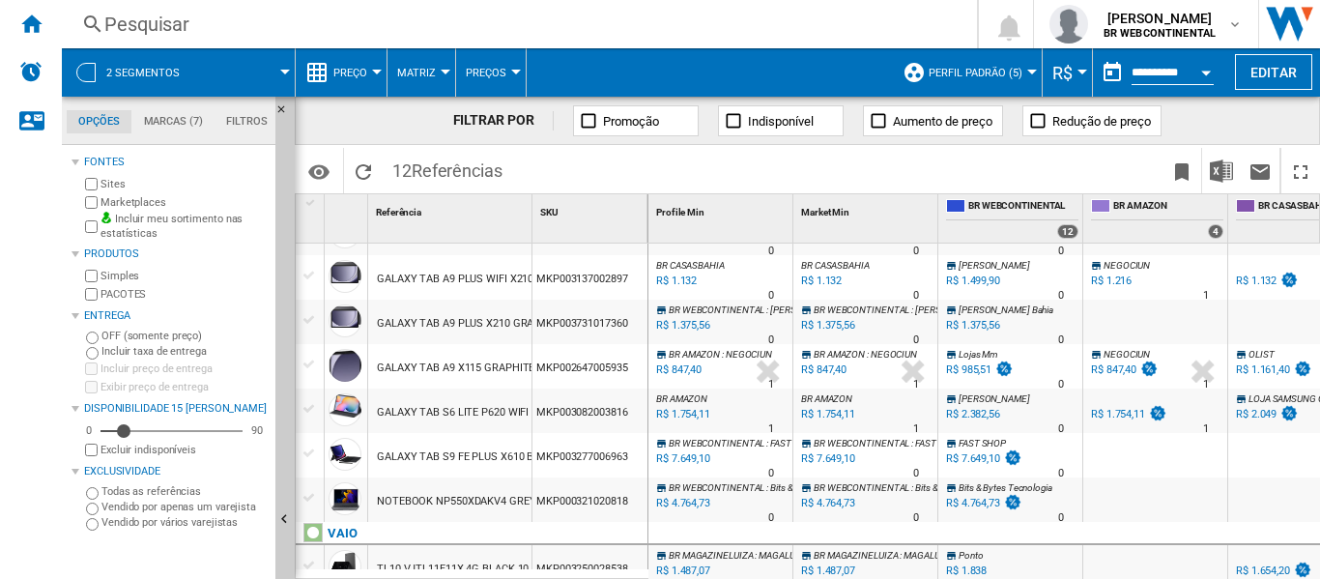
scroll to position [329, 0]
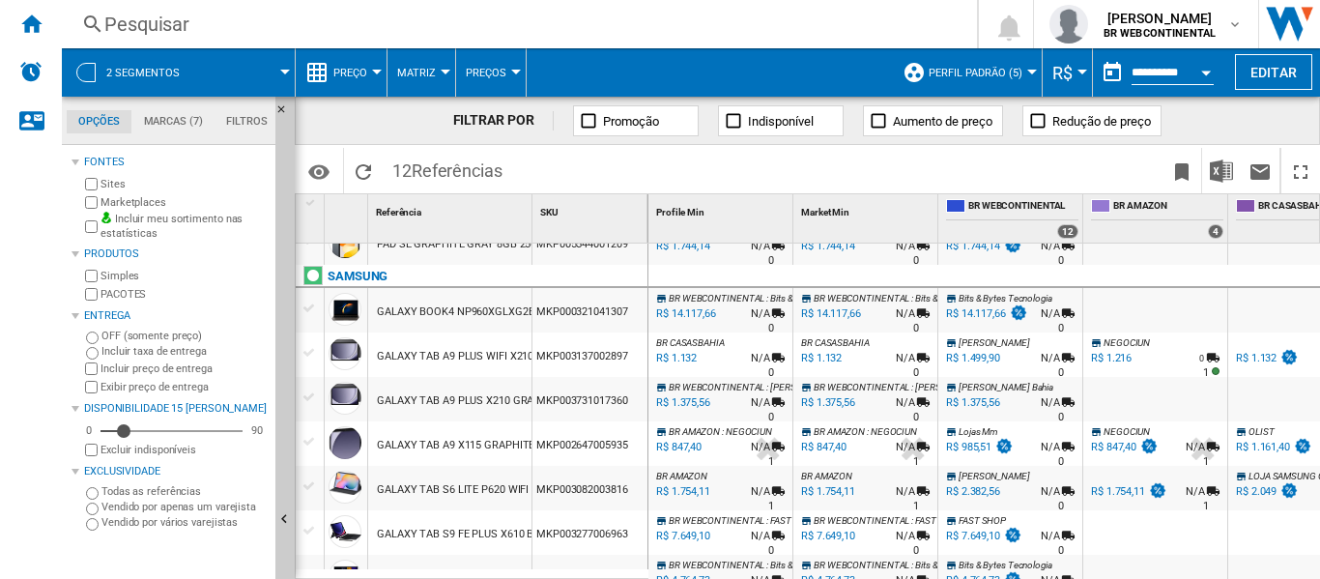
scroll to position [266, 0]
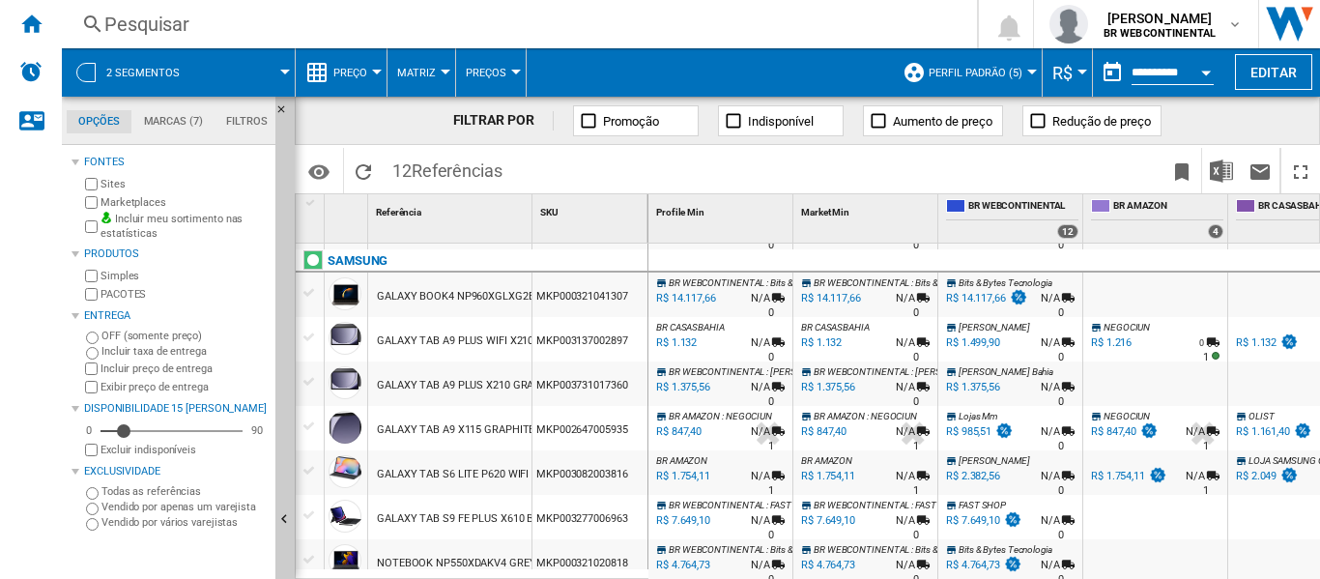
click at [691, 387] on div "R$ 1.375,56" at bounding box center [681, 387] width 57 height 19
click at [688, 431] on div "R$ 847,40" at bounding box center [677, 431] width 48 height 19
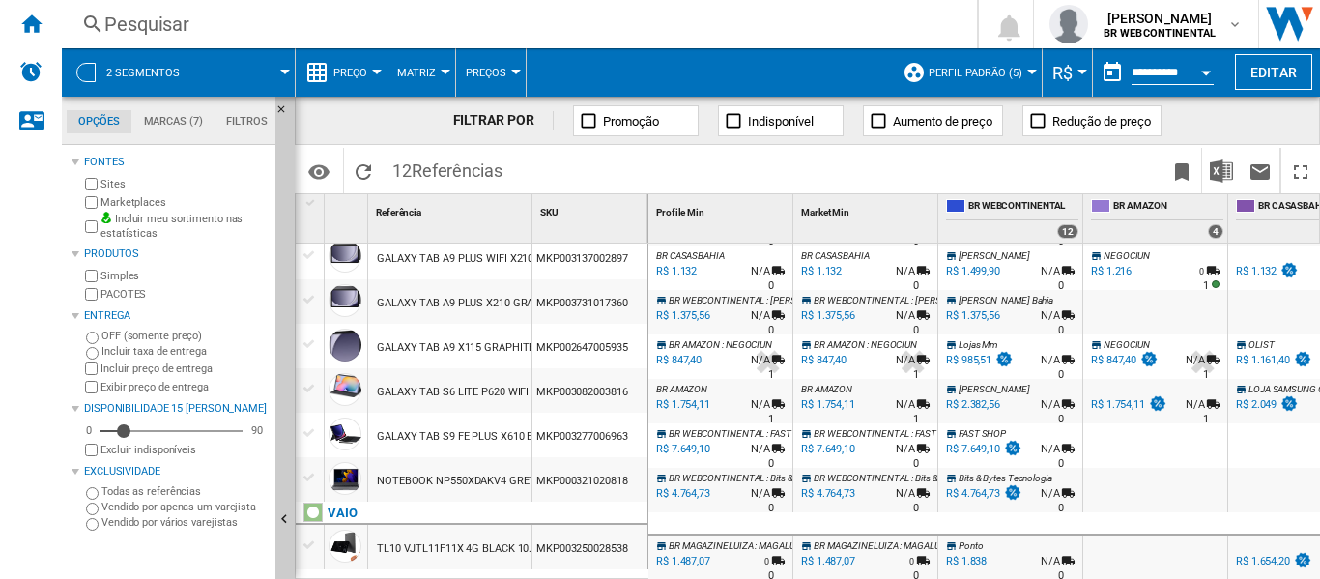
scroll to position [348, 0]
click at [688, 306] on div "R$ 1.375,56" at bounding box center [681, 315] width 57 height 19
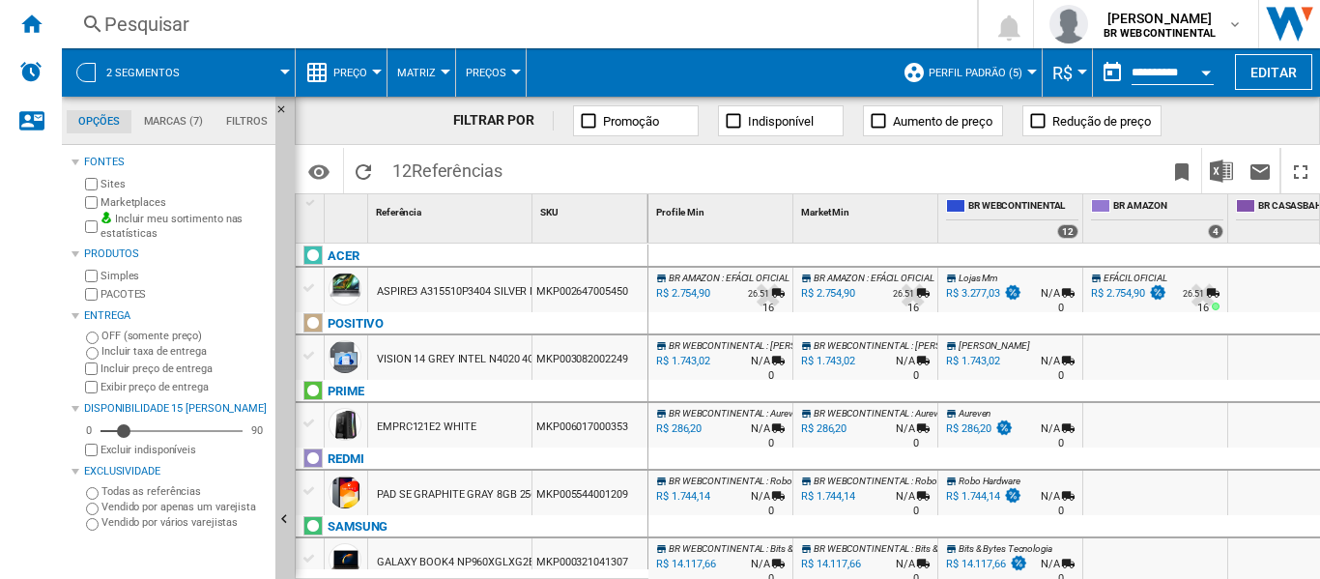
click at [375, 71] on div at bounding box center [377, 72] width 10 height 5
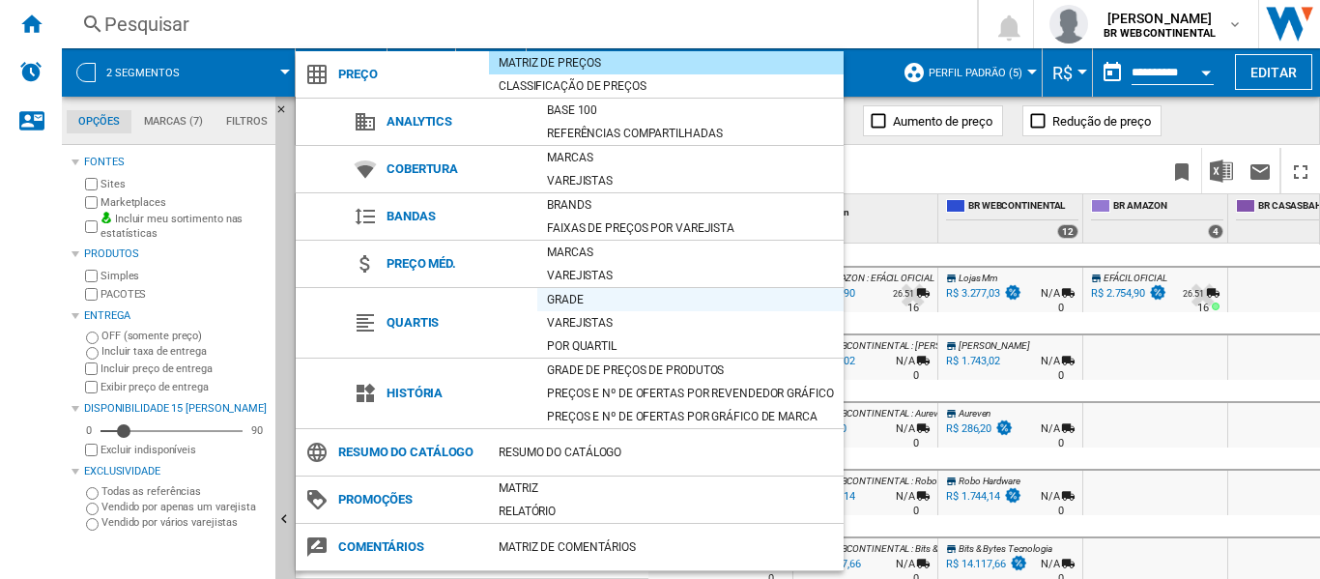
click at [584, 302] on div "Grade" at bounding box center [690, 299] width 306 height 19
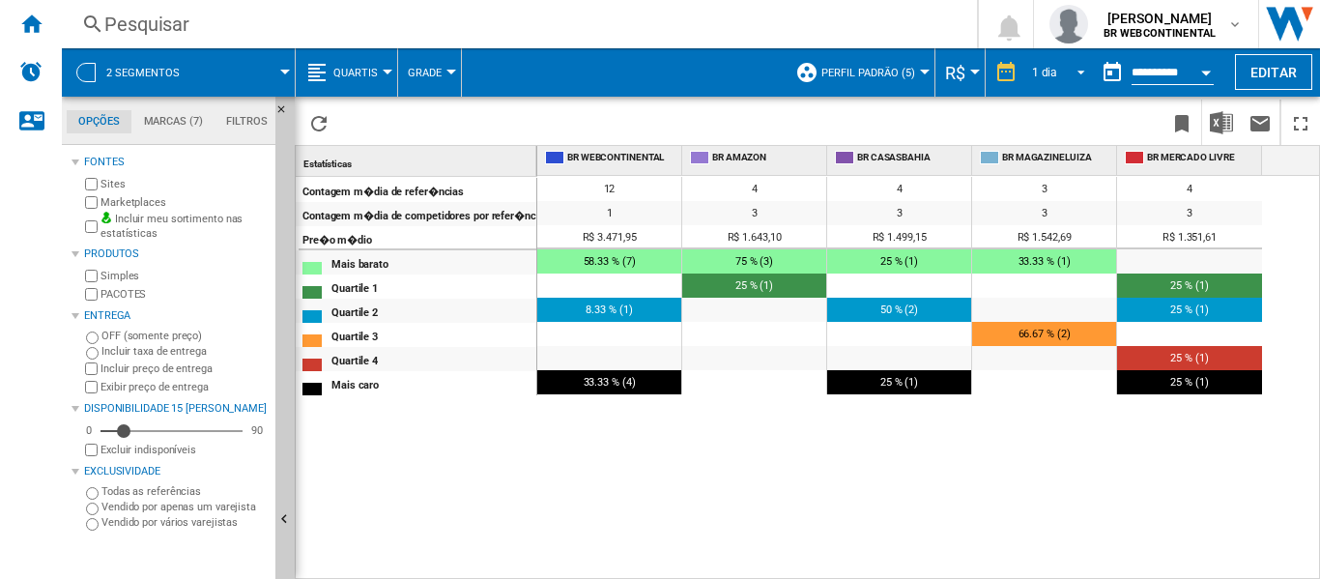
click at [1084, 68] on md-select-value "1 dia" at bounding box center [1061, 72] width 66 height 29
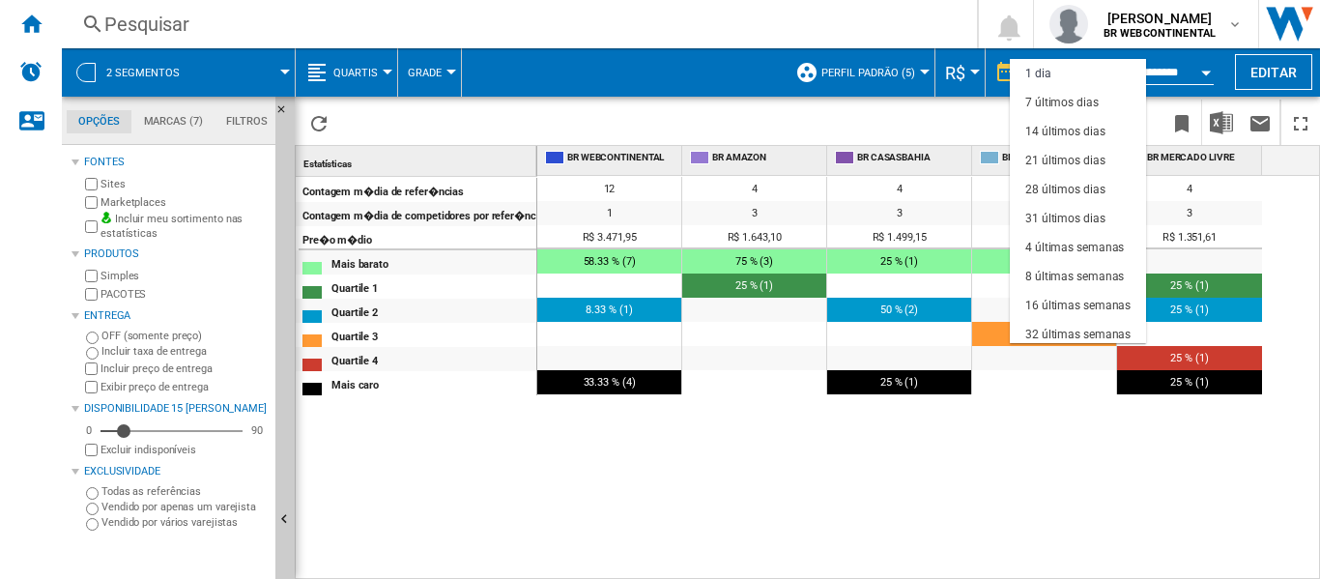
click at [948, 121] on md-backdrop at bounding box center [660, 289] width 1320 height 579
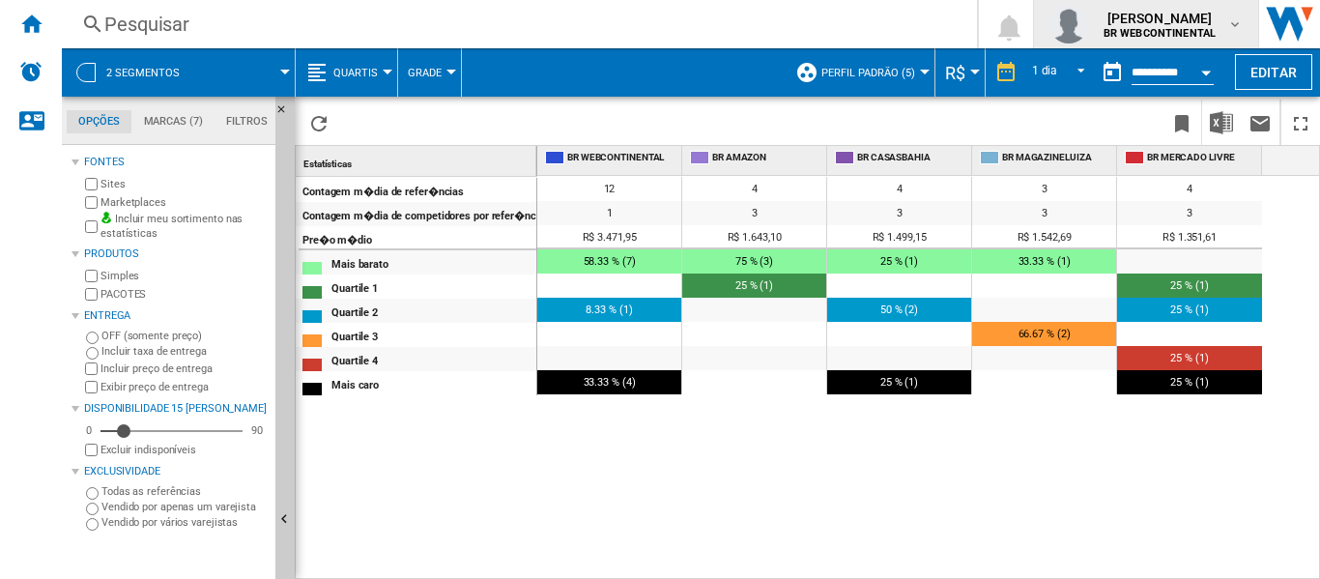
click at [1235, 13] on div "joao afreitas BR WEBCONTINENTAL" at bounding box center [1146, 24] width 193 height 39
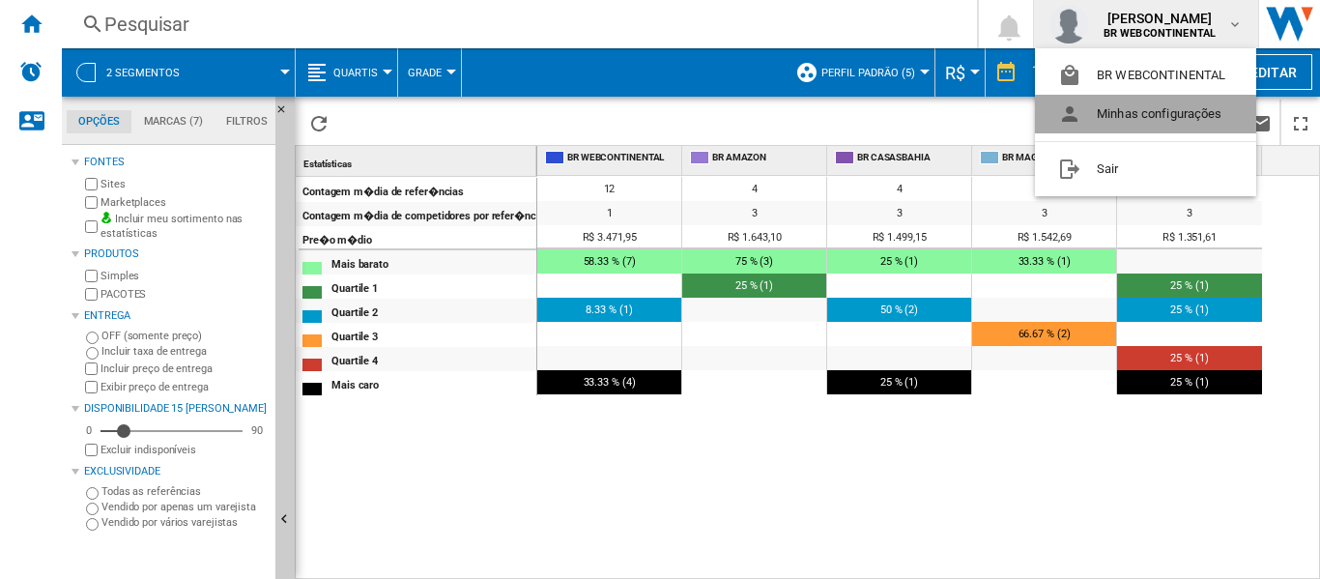
click at [1144, 124] on button "Minhas configurações" at bounding box center [1145, 114] width 221 height 39
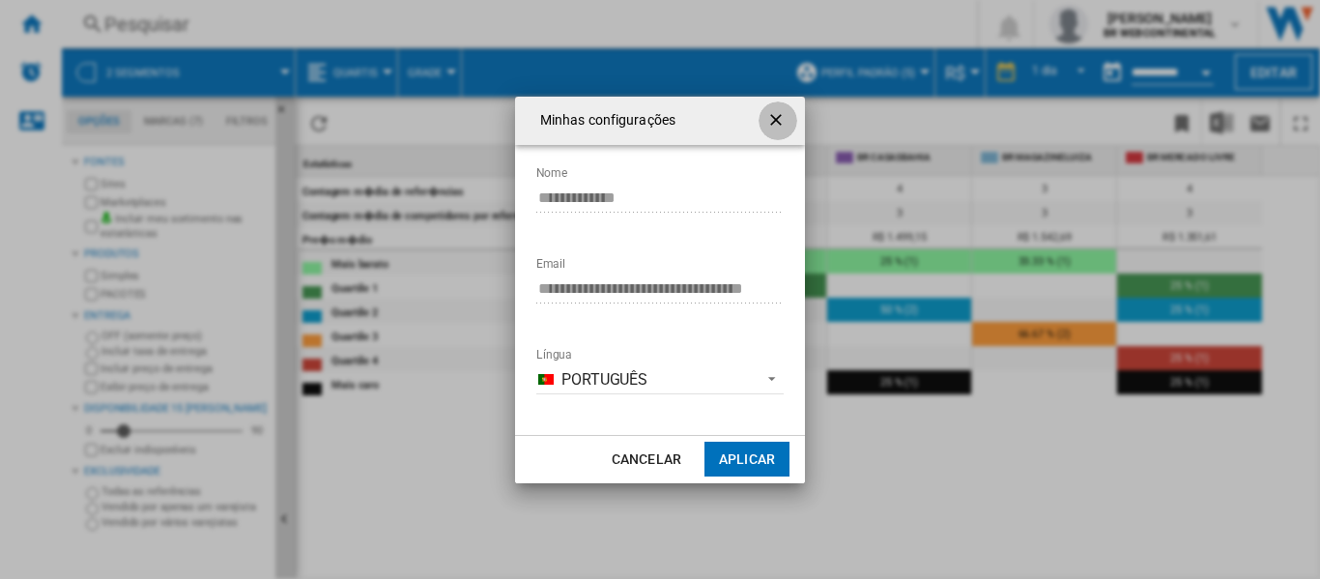
click at [779, 119] on ng-md-icon "getI18NText('BUTTONS.CLOSE_DIALOG')" at bounding box center [778, 121] width 23 height 23
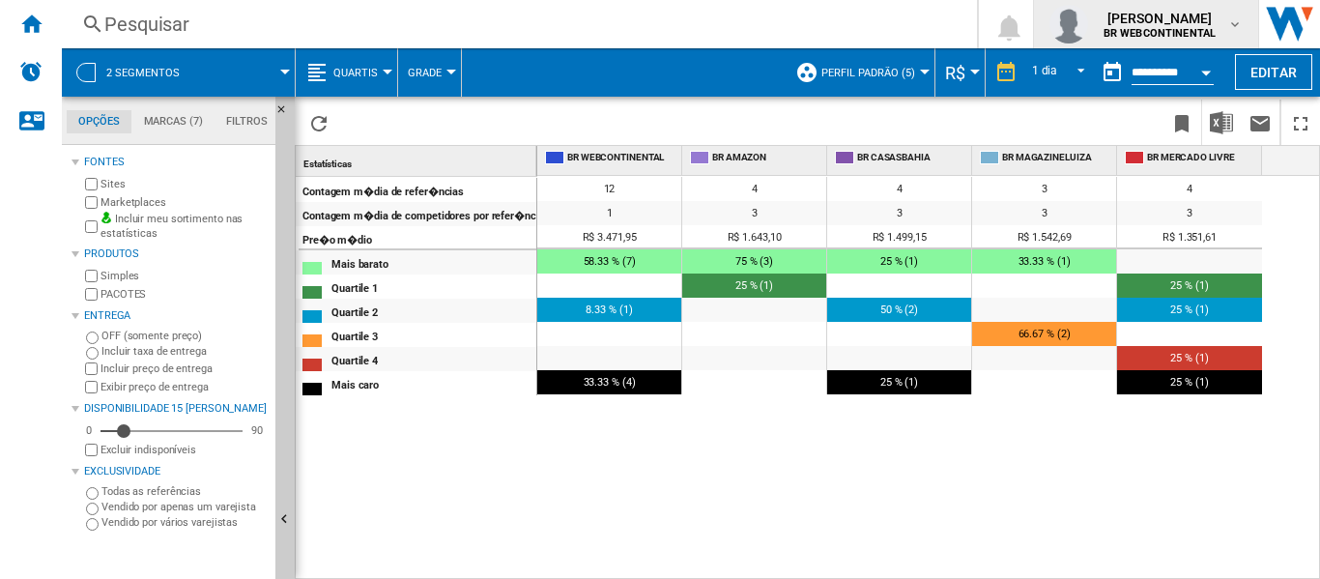
click at [1236, 23] on md-icon "button" at bounding box center [1235, 23] width 15 height 15
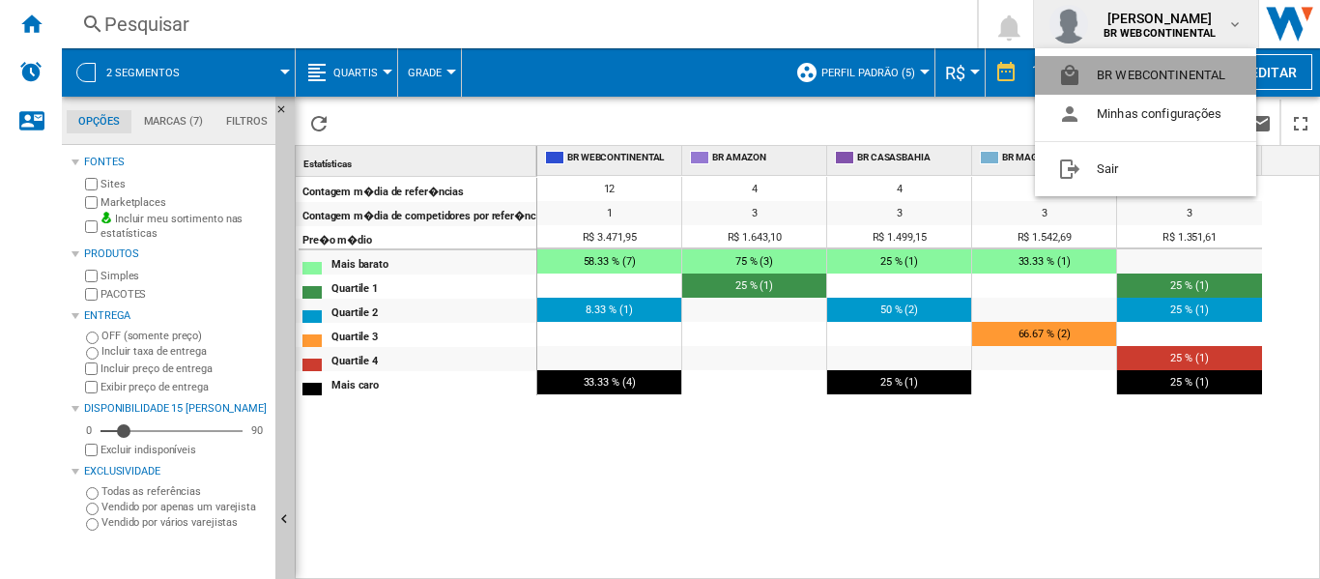
click at [1136, 74] on button "BR WEBCONTINENTAL" at bounding box center [1145, 75] width 221 height 39
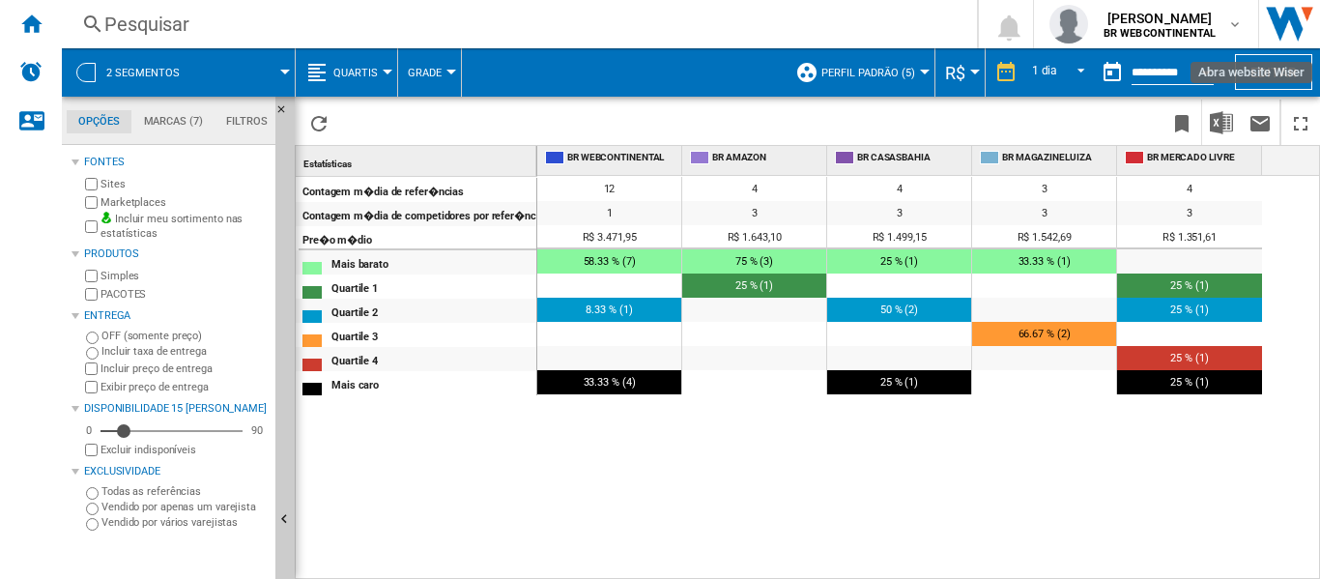
click at [1295, 32] on img "Abra website Wiser" at bounding box center [1290, 24] width 61 height 48
click at [39, 83] on div "Alertas" at bounding box center [31, 72] width 62 height 48
click at [379, 76] on button "Quartis" at bounding box center [360, 72] width 54 height 48
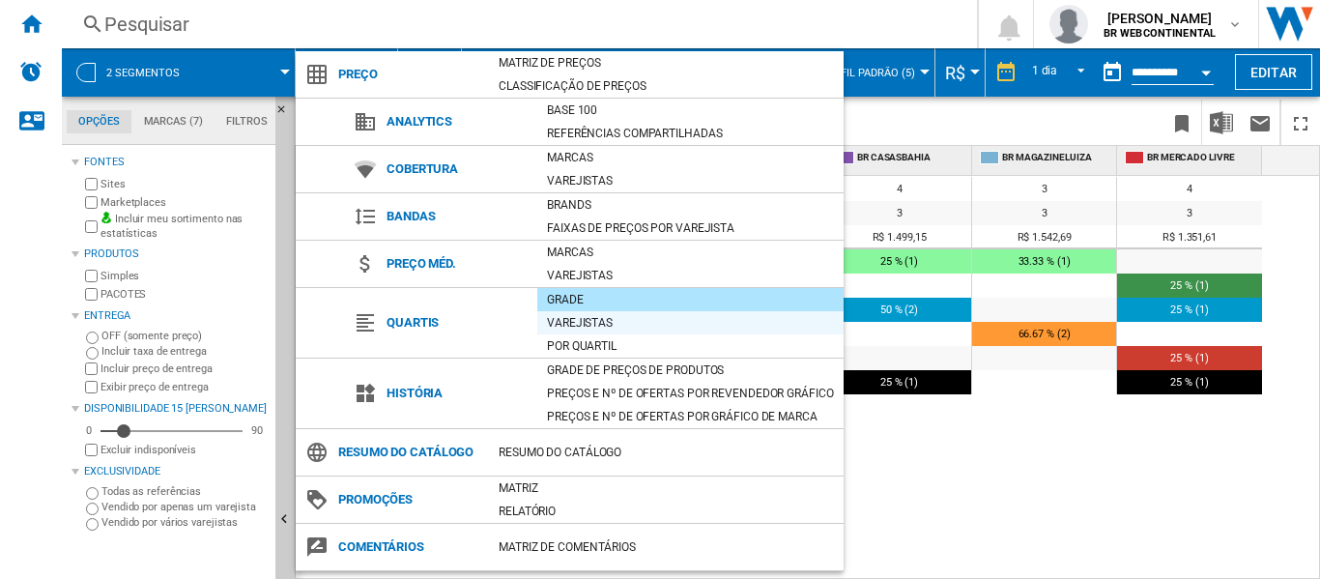
click at [619, 316] on div "Varejistas" at bounding box center [690, 322] width 306 height 19
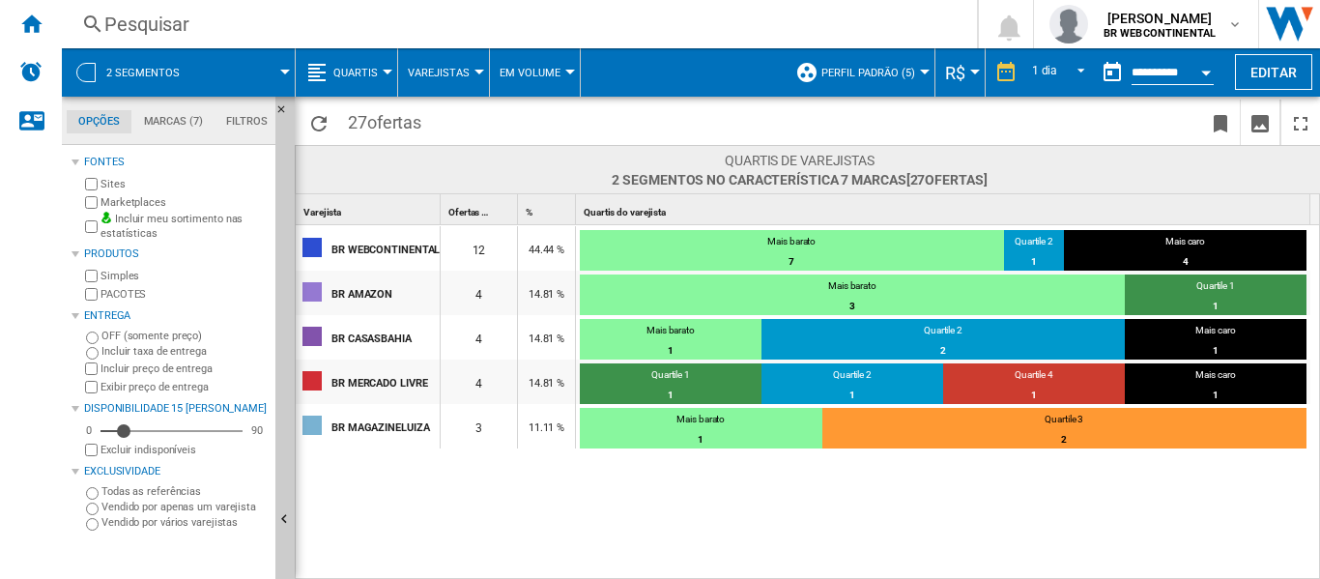
click at [462, 77] on span "Varejistas" at bounding box center [439, 73] width 62 height 13
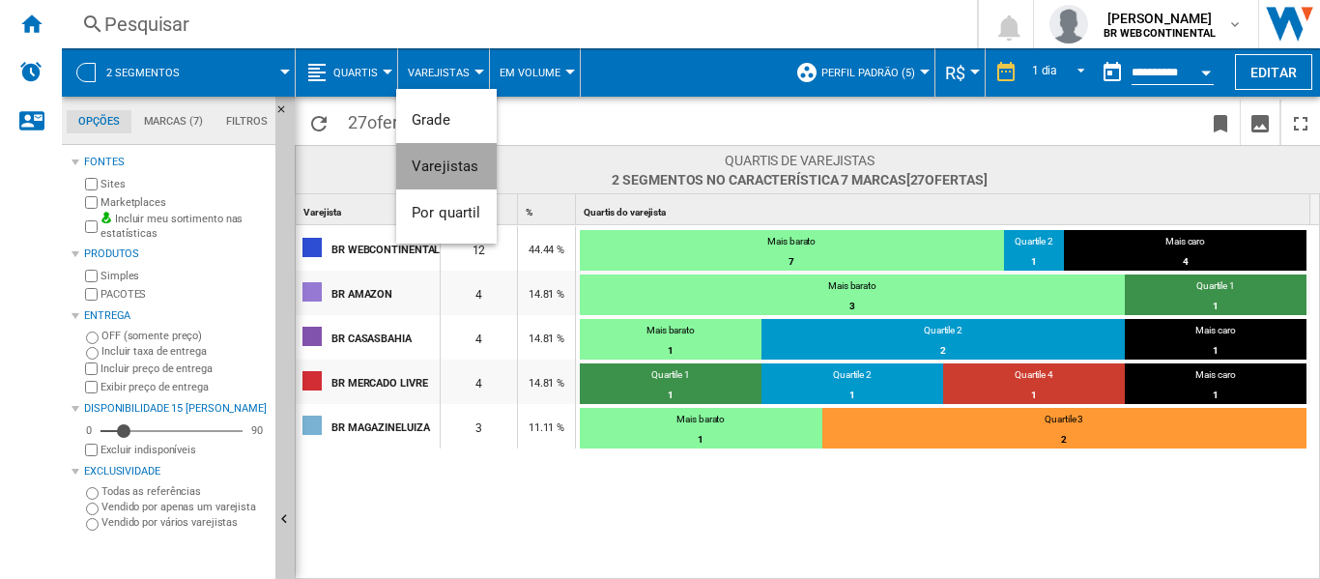
click at [454, 154] on button "Varejistas" at bounding box center [446, 166] width 101 height 46
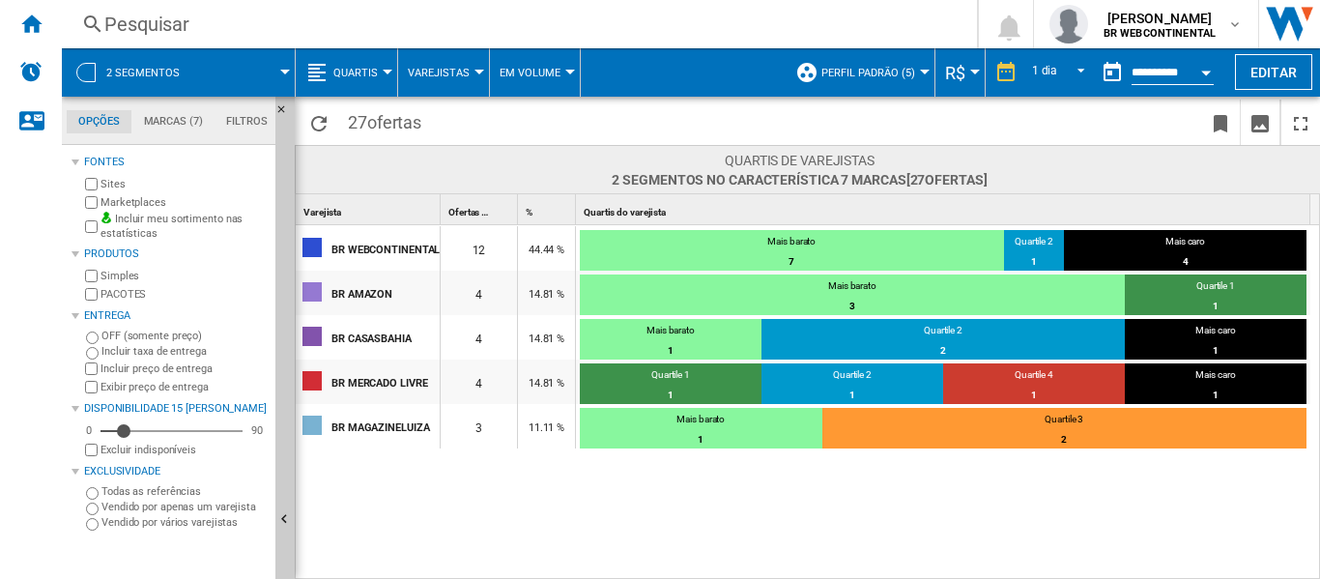
click at [380, 65] on button "Quartis" at bounding box center [360, 72] width 54 height 48
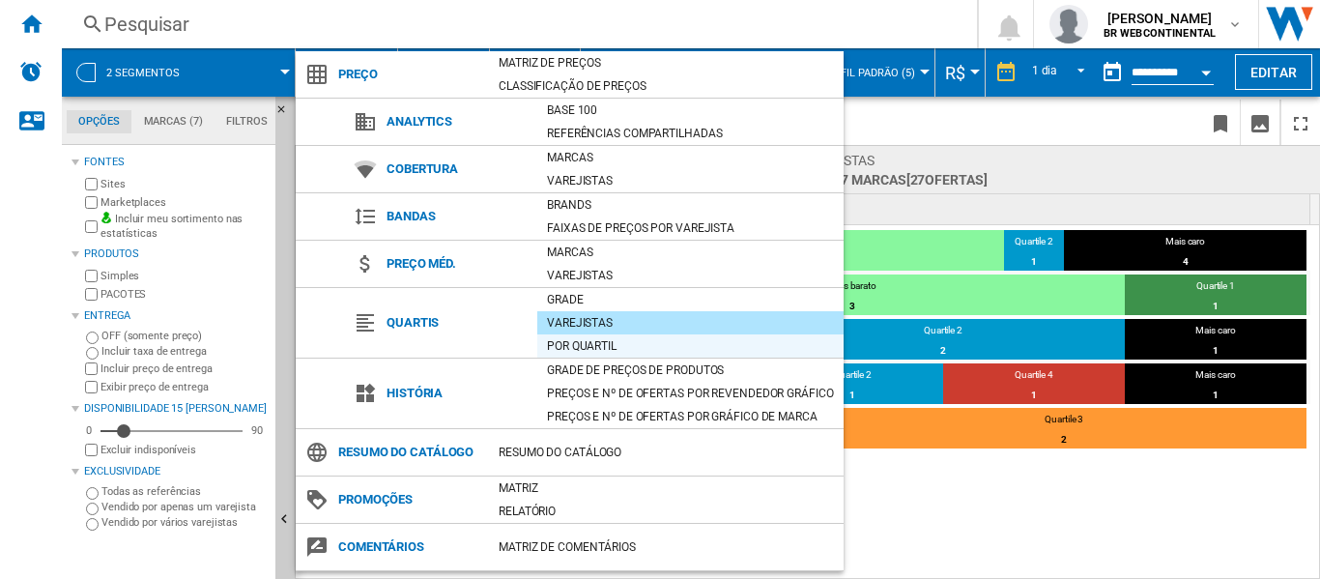
click at [591, 338] on div "Por quartil" at bounding box center [690, 345] width 306 height 19
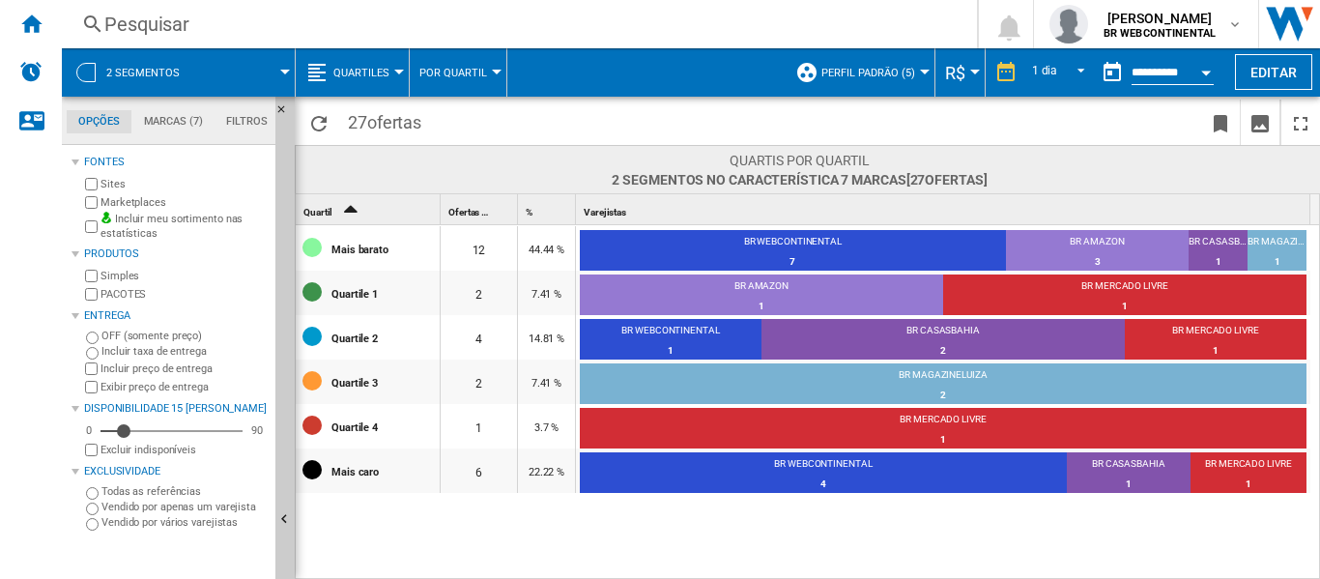
click at [356, 74] on span "Quartiles" at bounding box center [361, 73] width 56 height 13
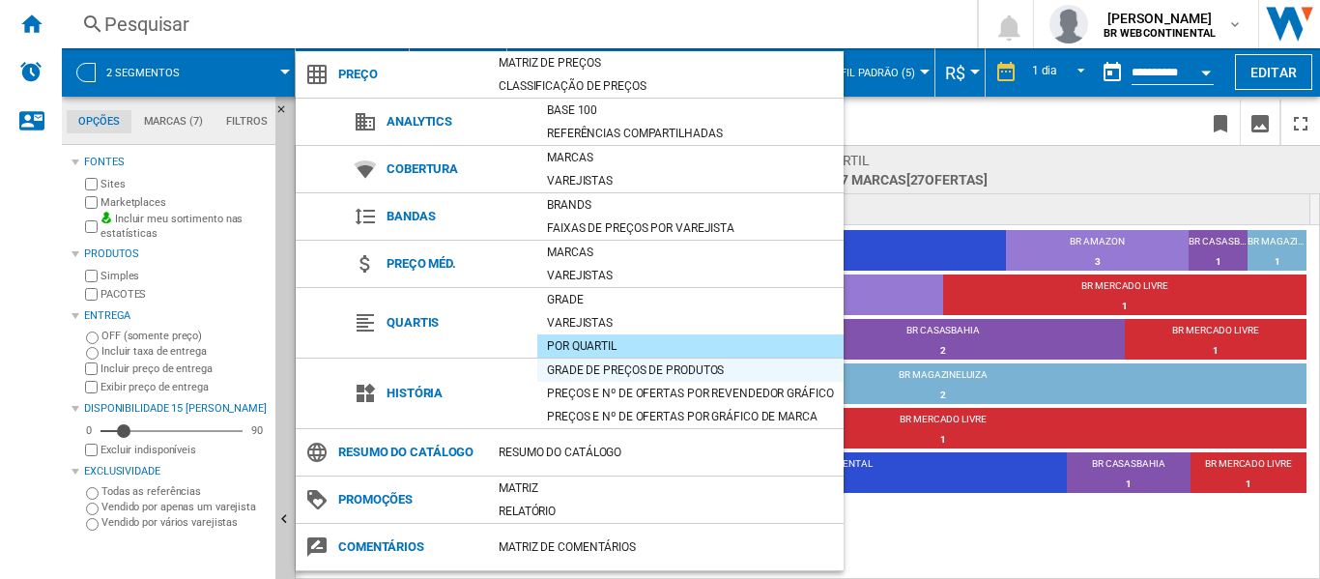
click at [622, 371] on div "Grade de preços de produtos" at bounding box center [690, 370] width 306 height 19
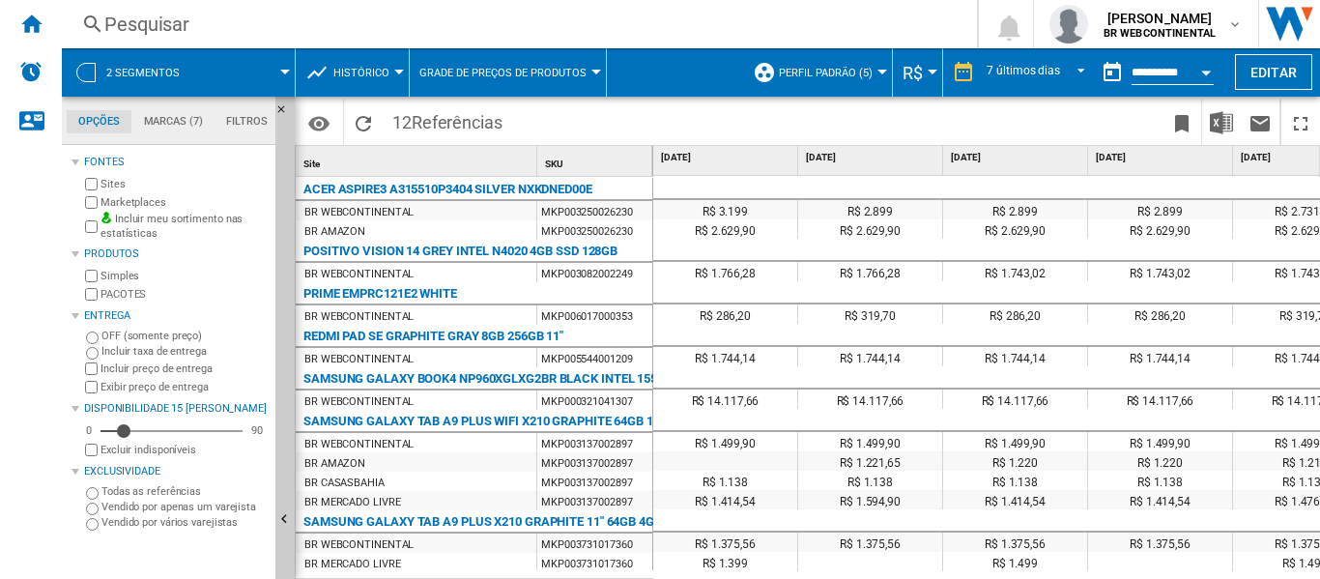
click at [393, 77] on button "Histórico" at bounding box center [366, 72] width 66 height 48
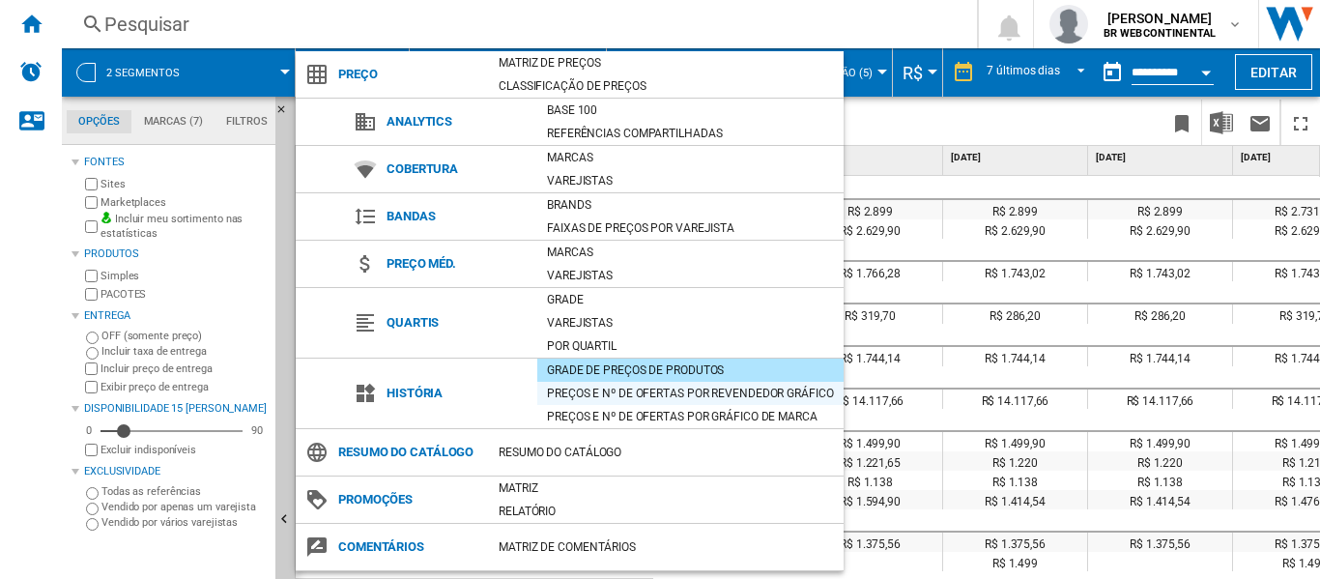
click at [601, 398] on div "Preços e Nº de ofertas por revendedor gráfico" at bounding box center [690, 393] width 306 height 19
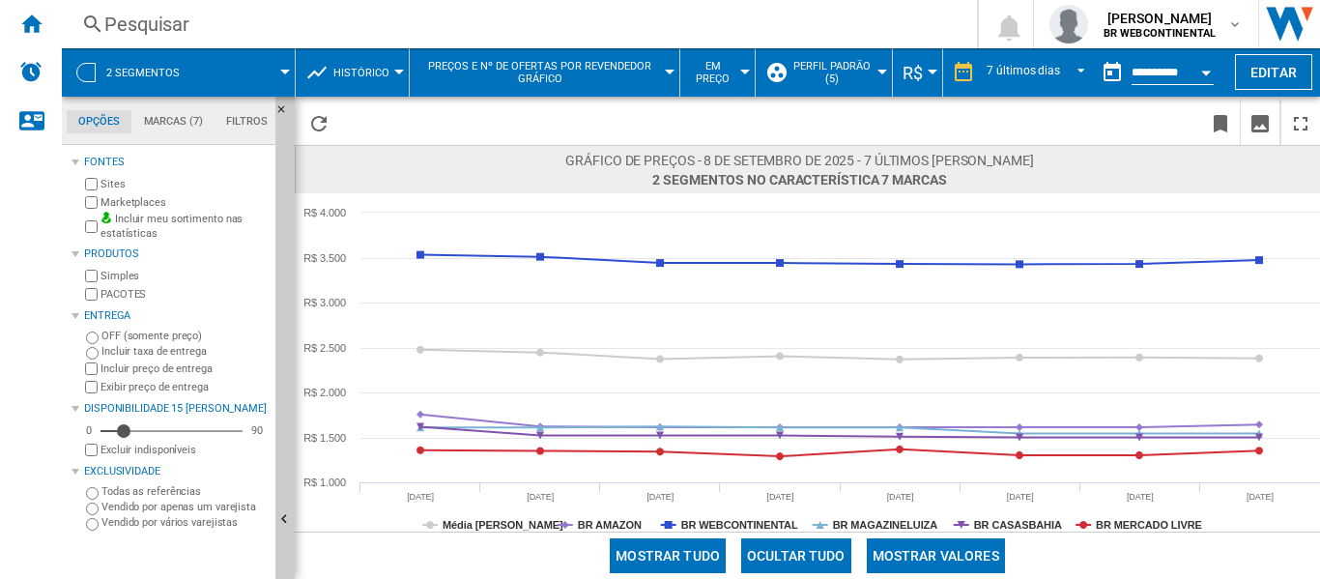
click at [403, 69] on md-menu "Histórico Preço Matriz de preços Classificação de preços Analytics Base 100 Ref…" at bounding box center [353, 72] width 114 height 48
click at [394, 71] on div at bounding box center [399, 72] width 10 height 5
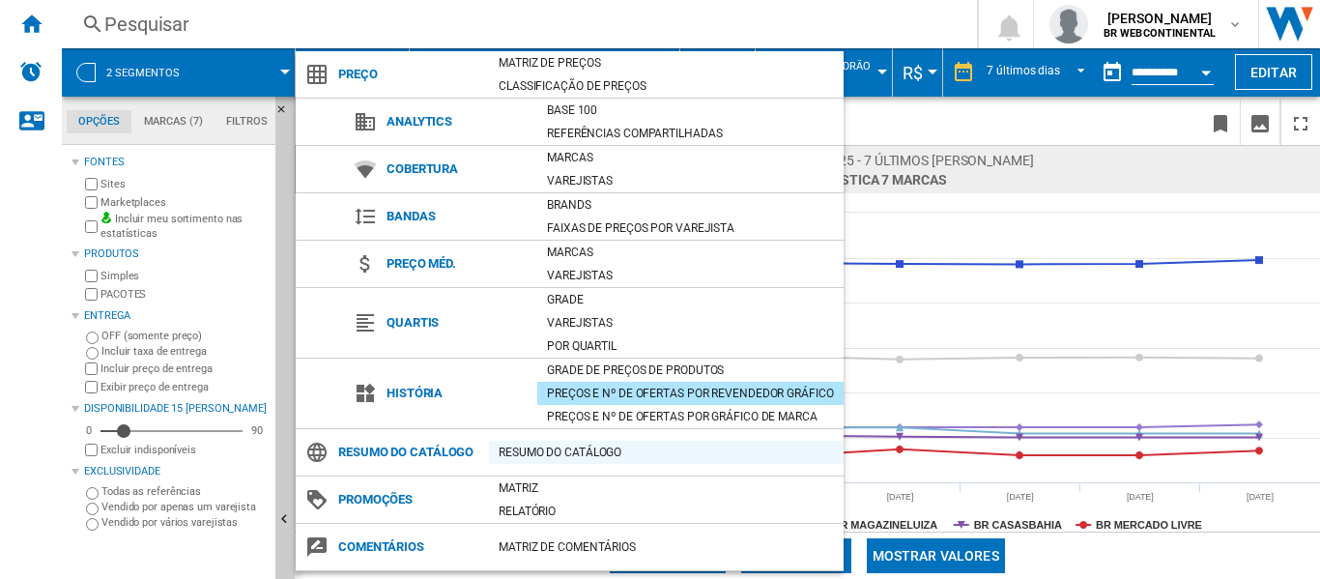
click at [561, 449] on div "Resumo do catálogo" at bounding box center [666, 452] width 355 height 19
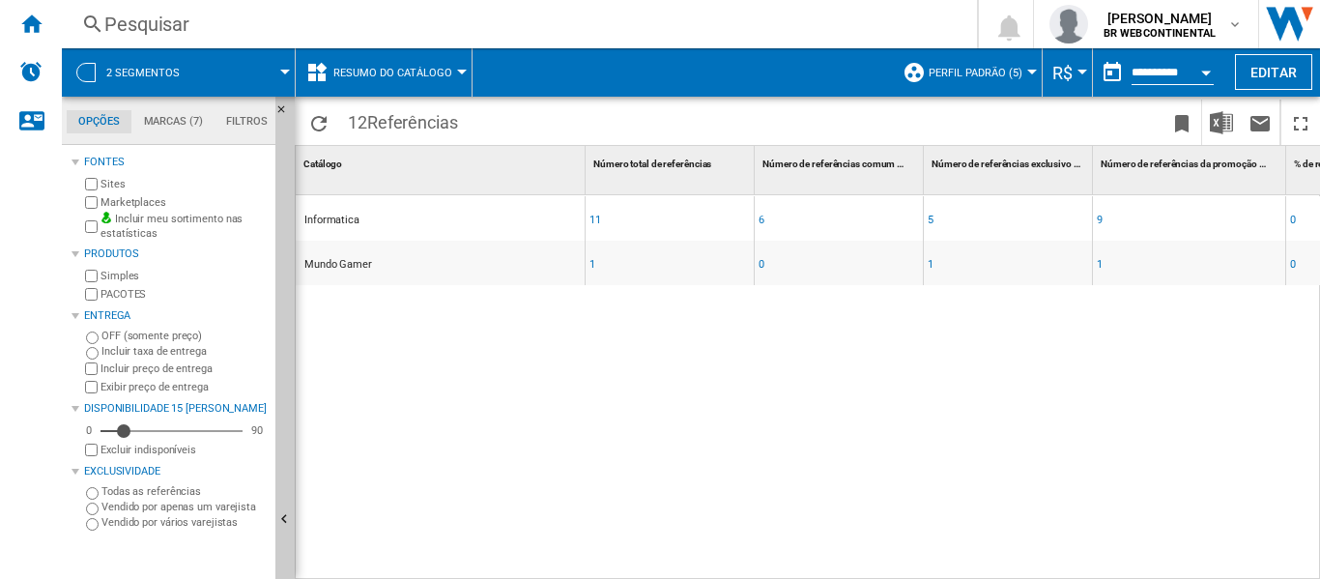
scroll to position [0, 11]
click at [445, 75] on span "Resumo do catálogo" at bounding box center [392, 73] width 119 height 13
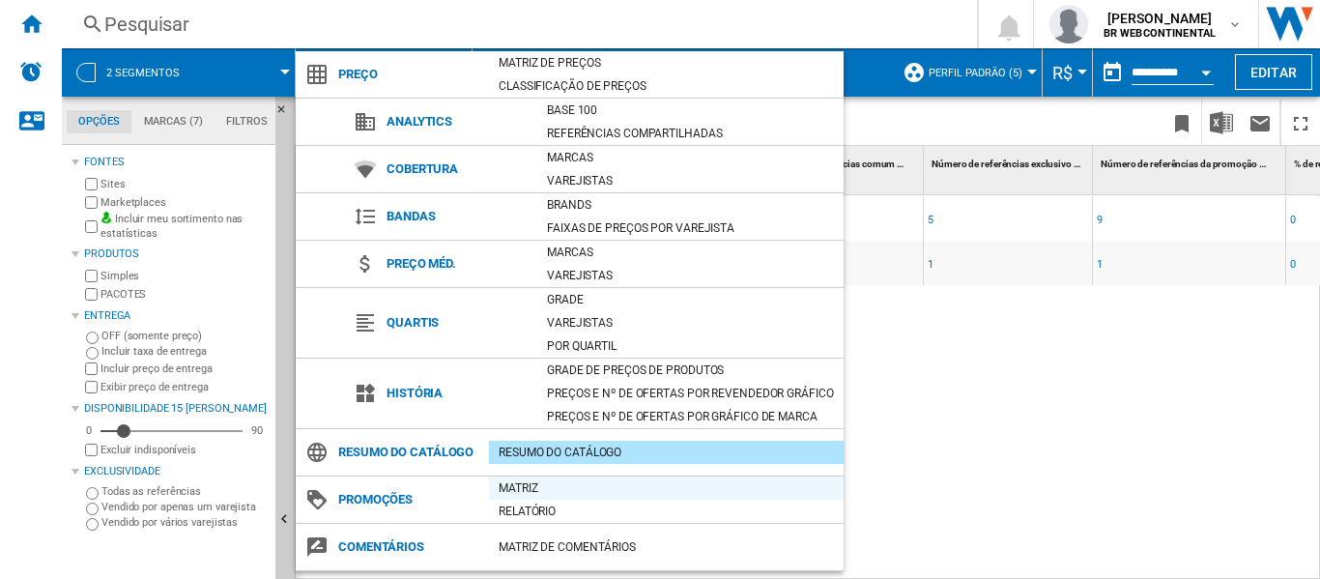
click at [522, 488] on div "Matriz" at bounding box center [666, 487] width 355 height 19
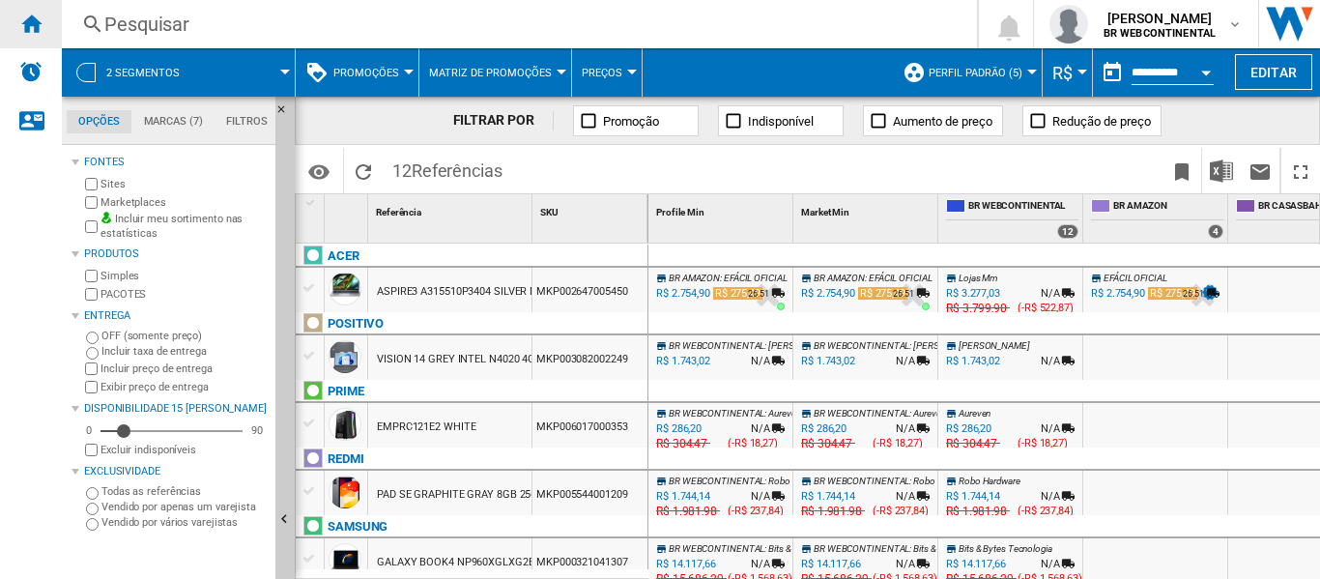
click at [36, 18] on ng-md-icon "Início" at bounding box center [30, 23] width 23 height 23
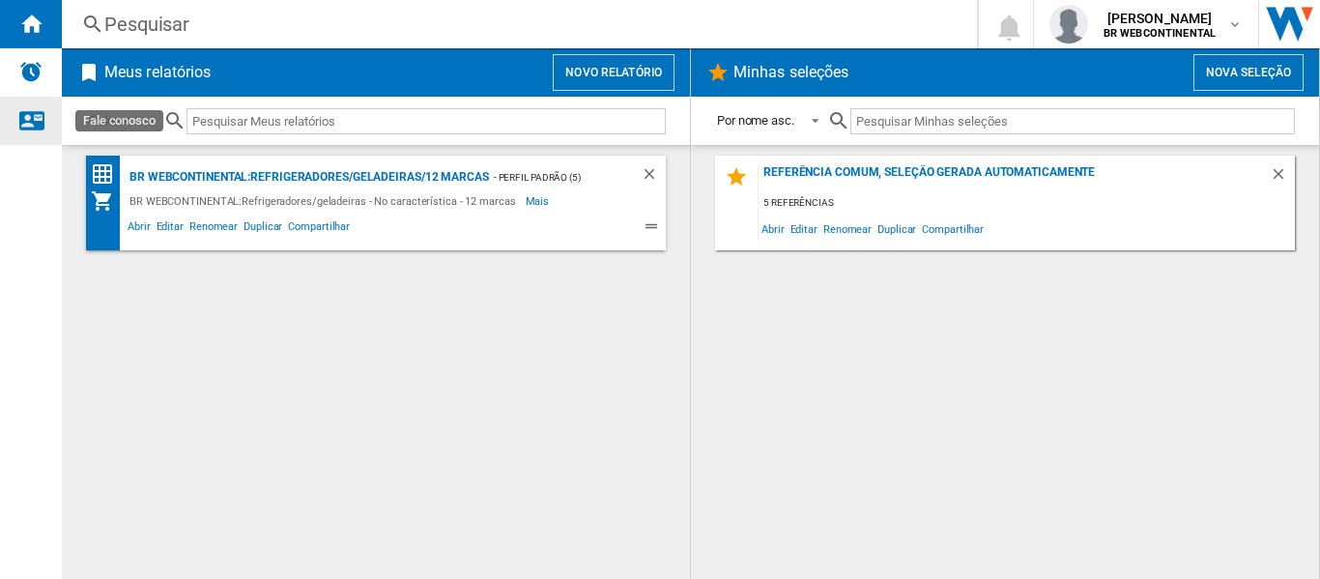
click at [31, 122] on ng-md-icon "Fale conosco" at bounding box center [30, 119] width 23 height 23
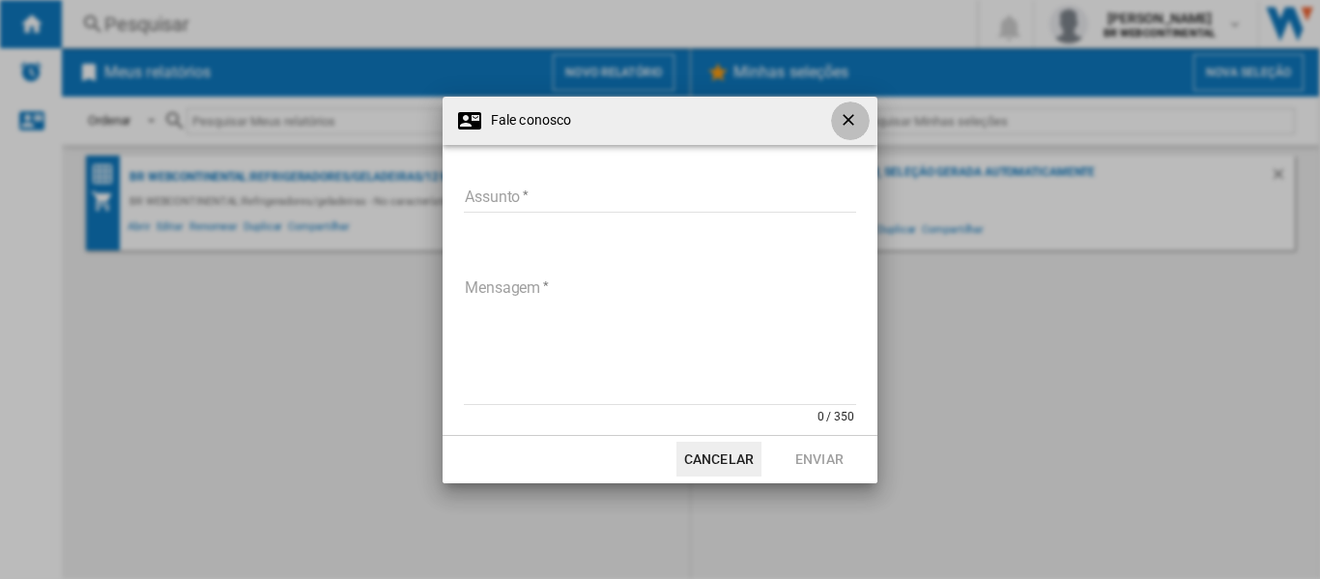
click at [853, 130] on ng-md-icon "getI18NText('BUTTONS.CLOSE_DIALOG')" at bounding box center [850, 121] width 23 height 23
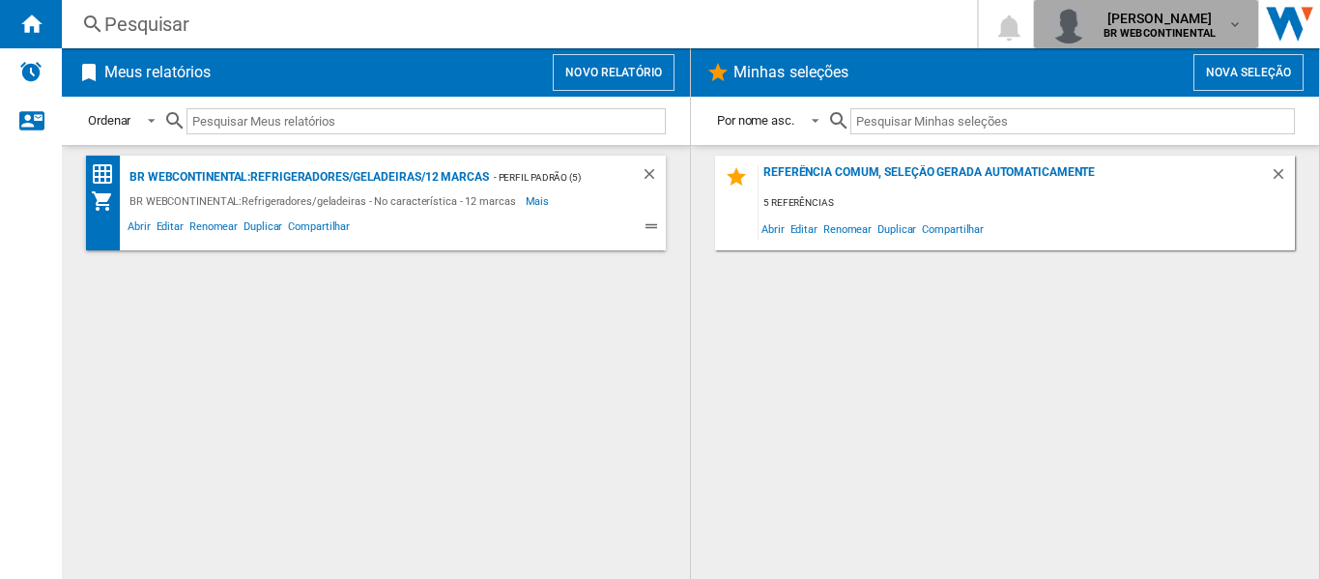
click at [1237, 26] on md-icon "button" at bounding box center [1235, 23] width 15 height 15
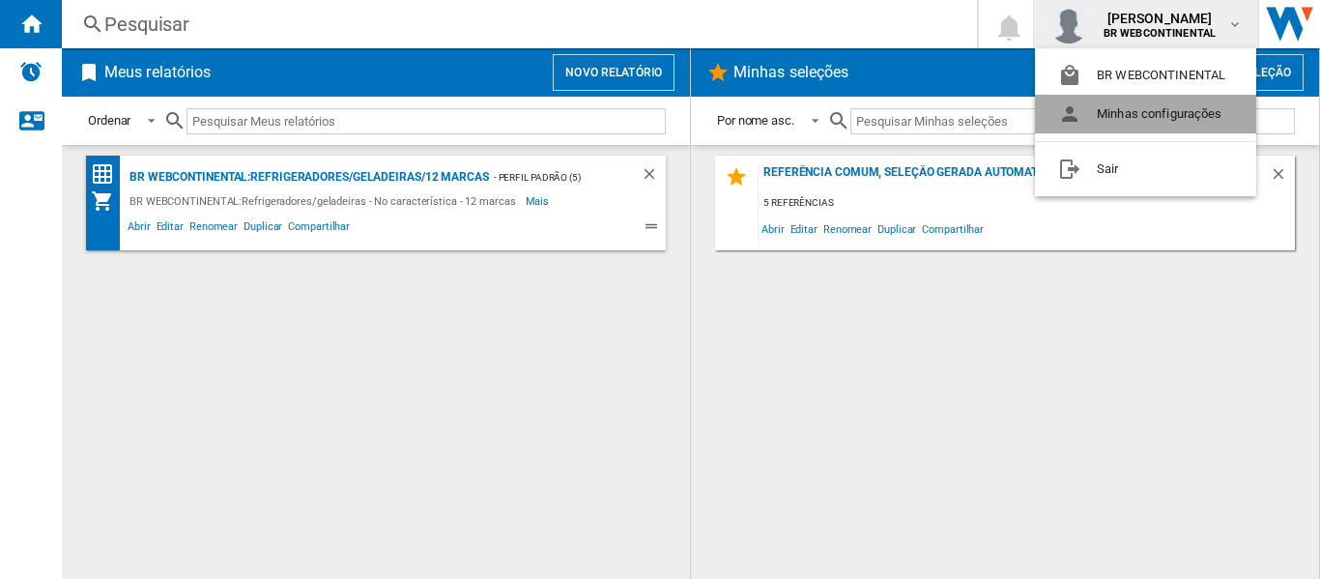
click at [1153, 108] on button "Minhas configurações" at bounding box center [1145, 114] width 221 height 39
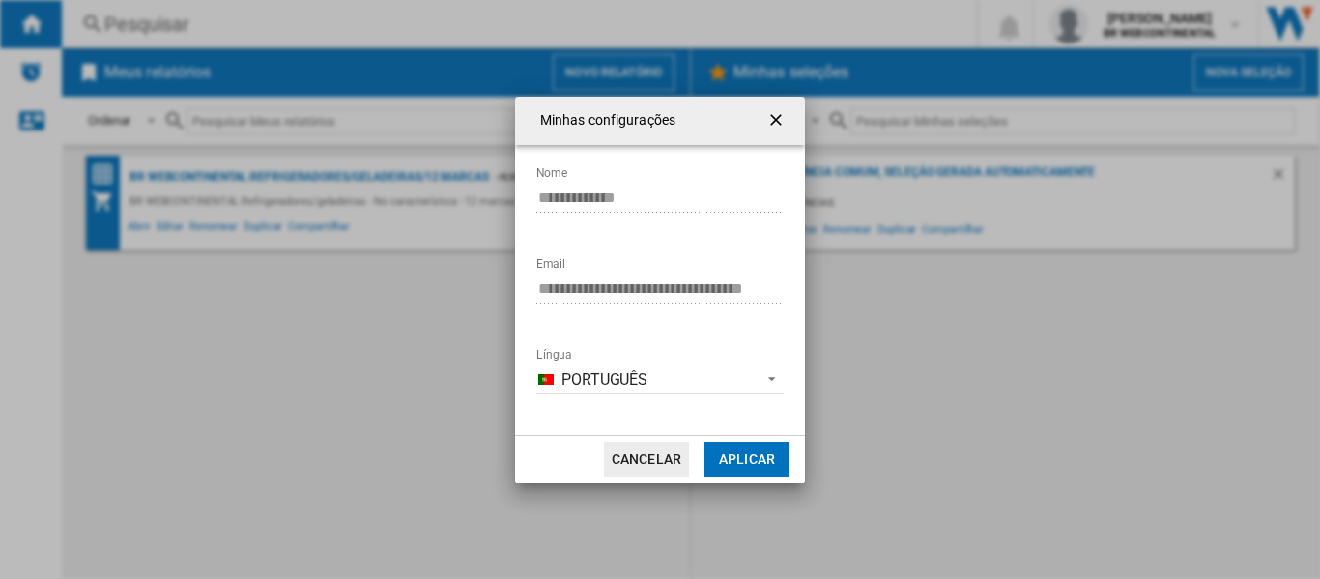
click at [774, 121] on ng-md-icon "getI18NText('BUTTONS.CLOSE_DIALOG')" at bounding box center [778, 121] width 23 height 23
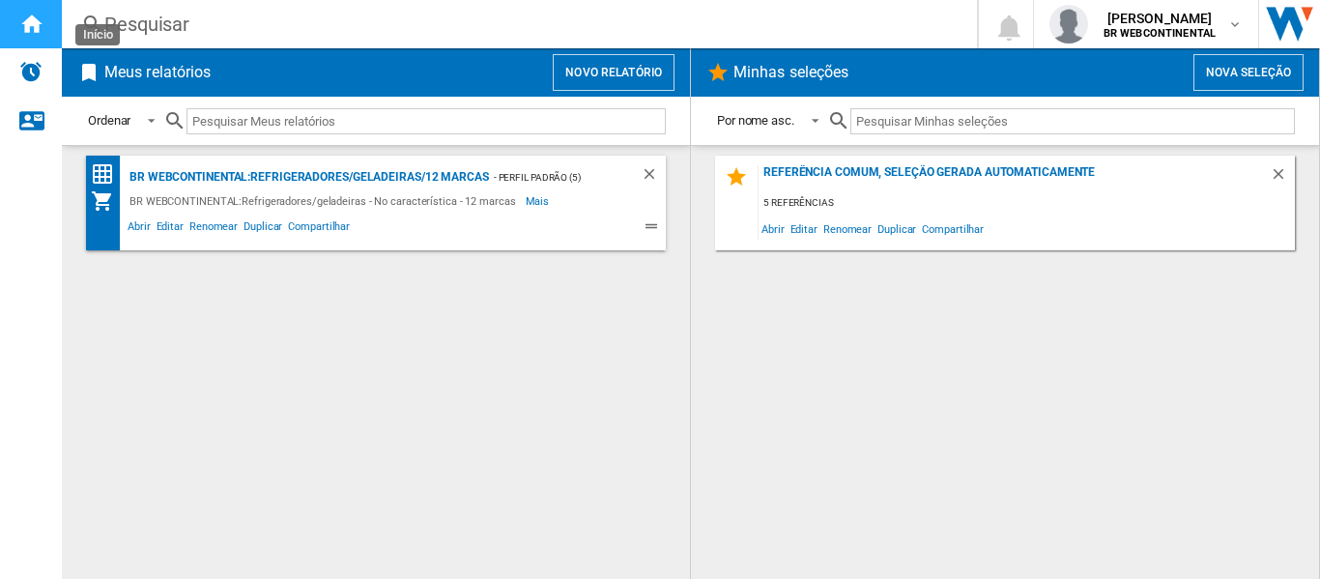
click at [23, 9] on div "Início" at bounding box center [31, 24] width 62 height 48
click at [657, 167] on ng-md-icon "Deletar" at bounding box center [652, 176] width 23 height 23
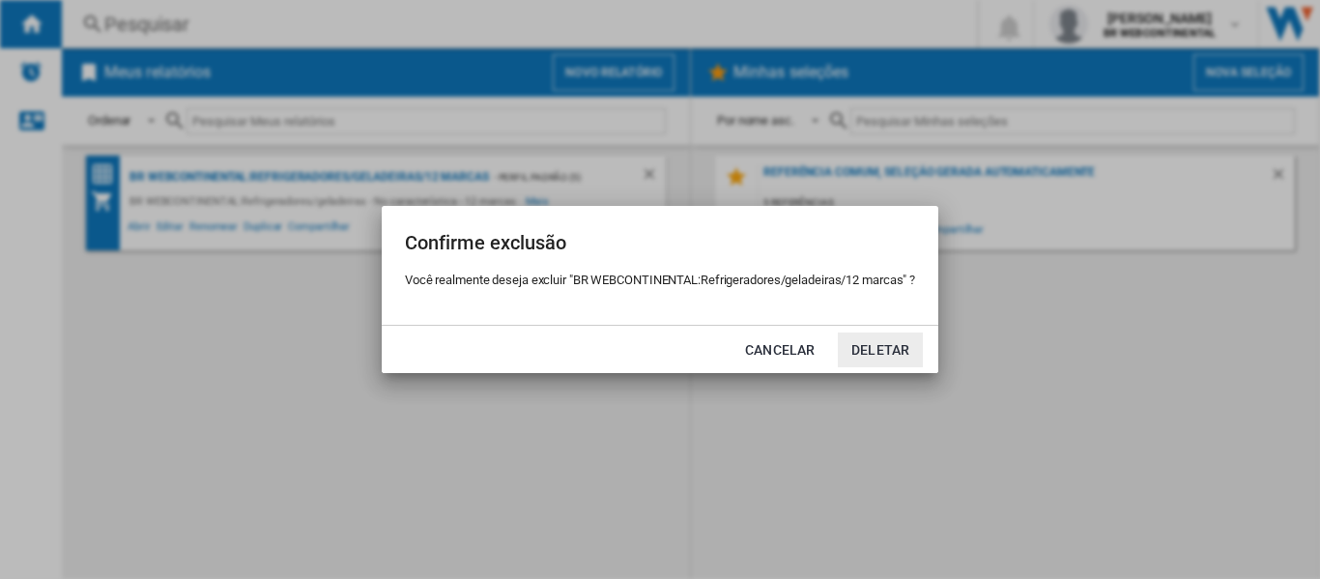
click at [884, 347] on button "Deletar" at bounding box center [880, 350] width 85 height 35
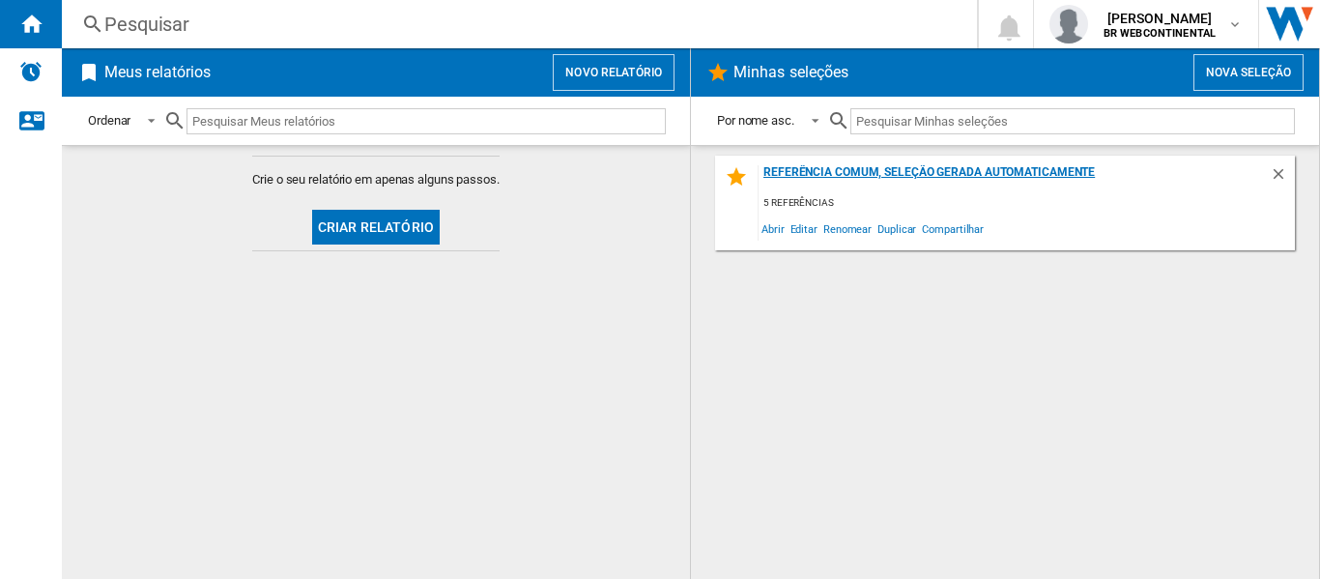
click at [884, 189] on div "Referência comum, seleção gerada automaticamente" at bounding box center [1014, 178] width 511 height 26
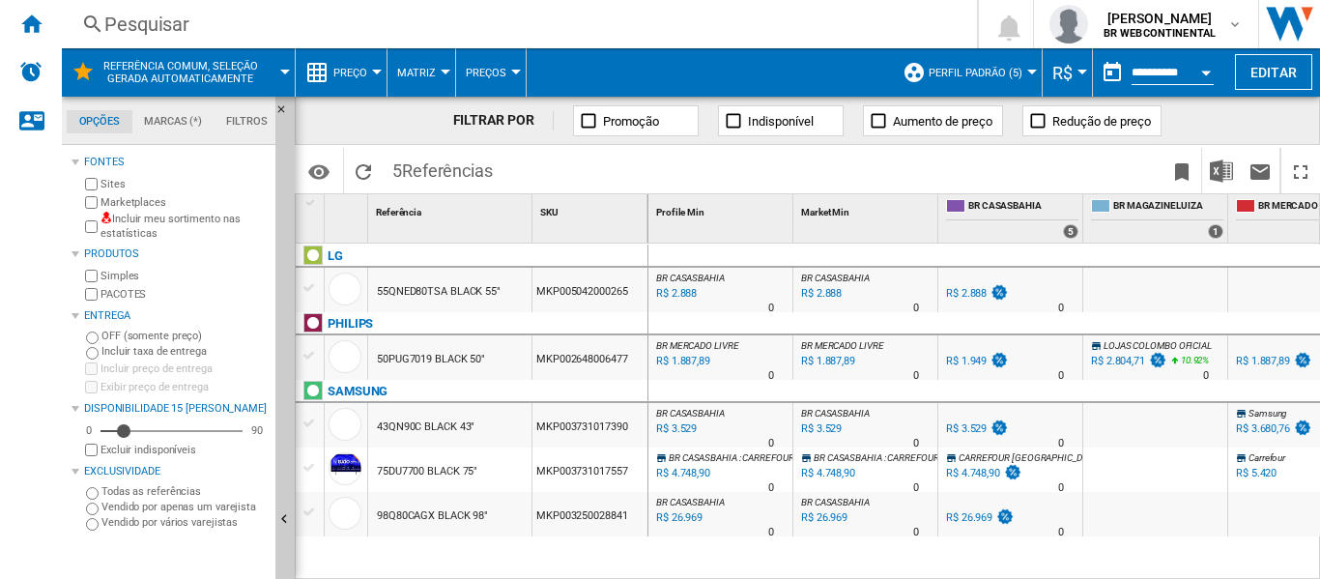
drag, startPoint x: 884, startPoint y: 189, endPoint x: 645, endPoint y: 12, distance: 298.5
click at [645, 12] on div "Pesquisar Pesquisar 0 joao afreitas BR WEBCONTINENTAL Referência comum, seleção…" at bounding box center [691, 289] width 1259 height 579
click at [648, 188] on span at bounding box center [668, 170] width 331 height 45
click at [1274, 72] on button "Editar" at bounding box center [1273, 72] width 77 height 36
